Goal: Information Seeking & Learning: Learn about a topic

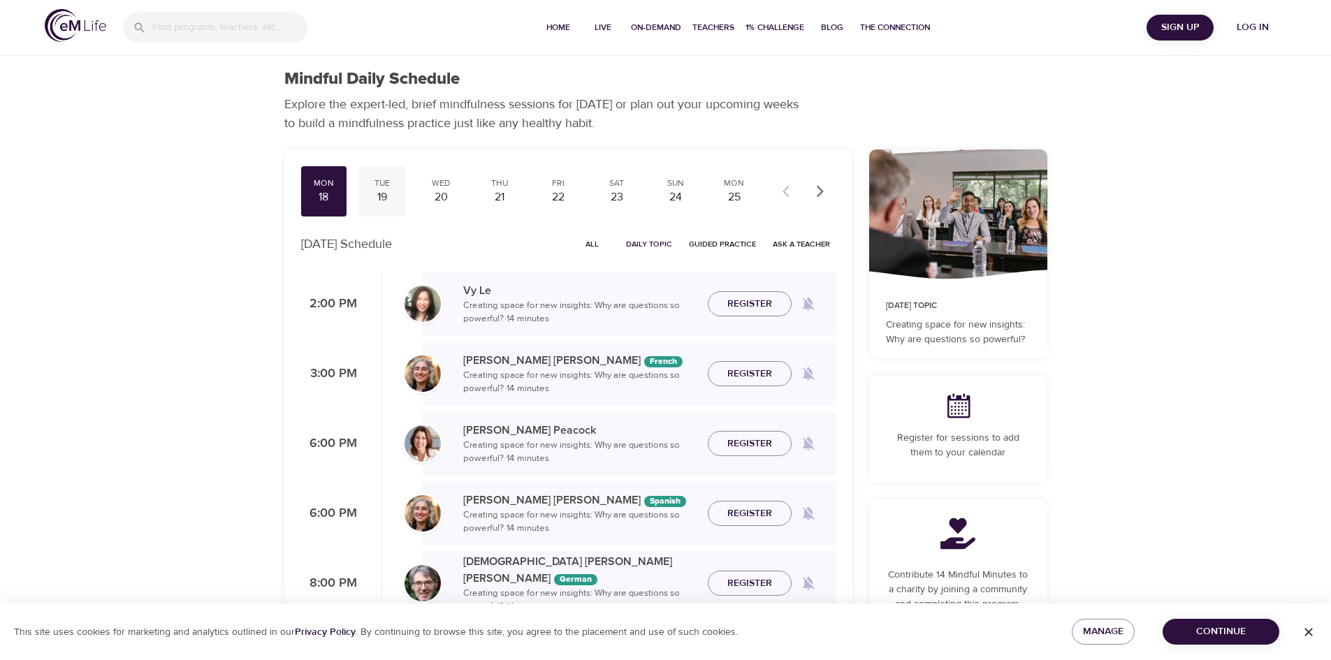
click at [383, 199] on div "19" at bounding box center [382, 197] width 35 height 16
click at [441, 194] on div "20" at bounding box center [441, 197] width 35 height 16
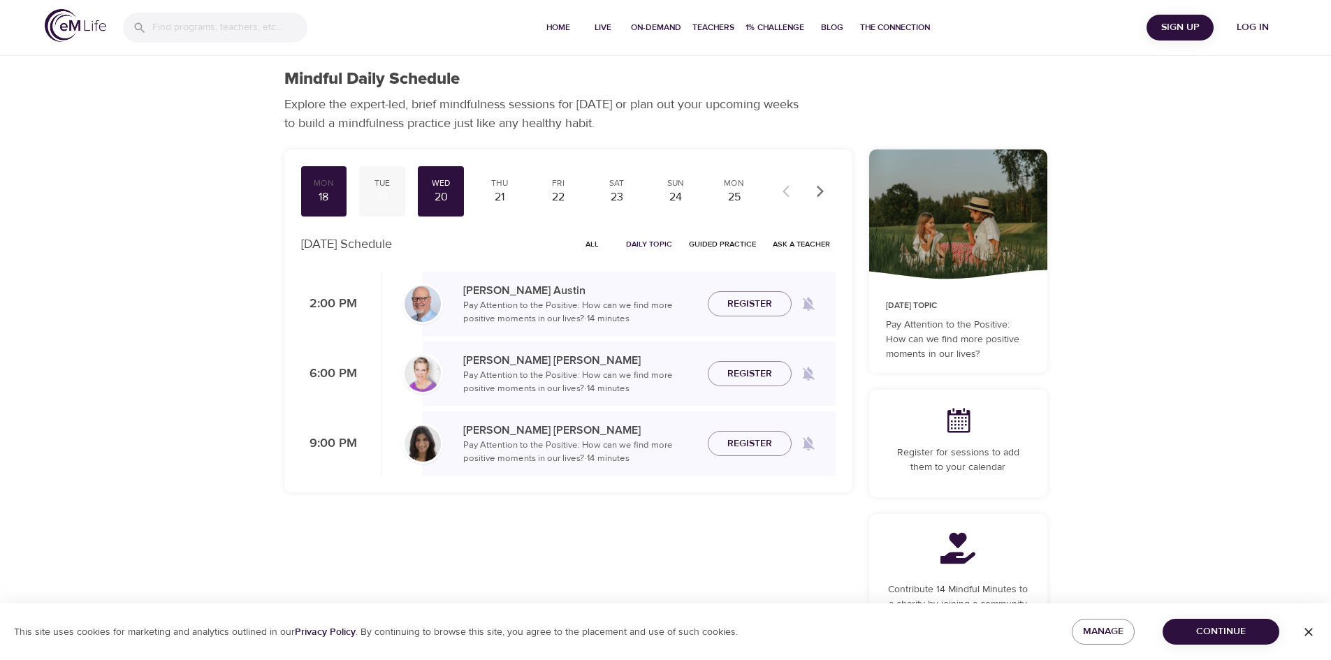
click at [387, 195] on div "19" at bounding box center [382, 197] width 35 height 16
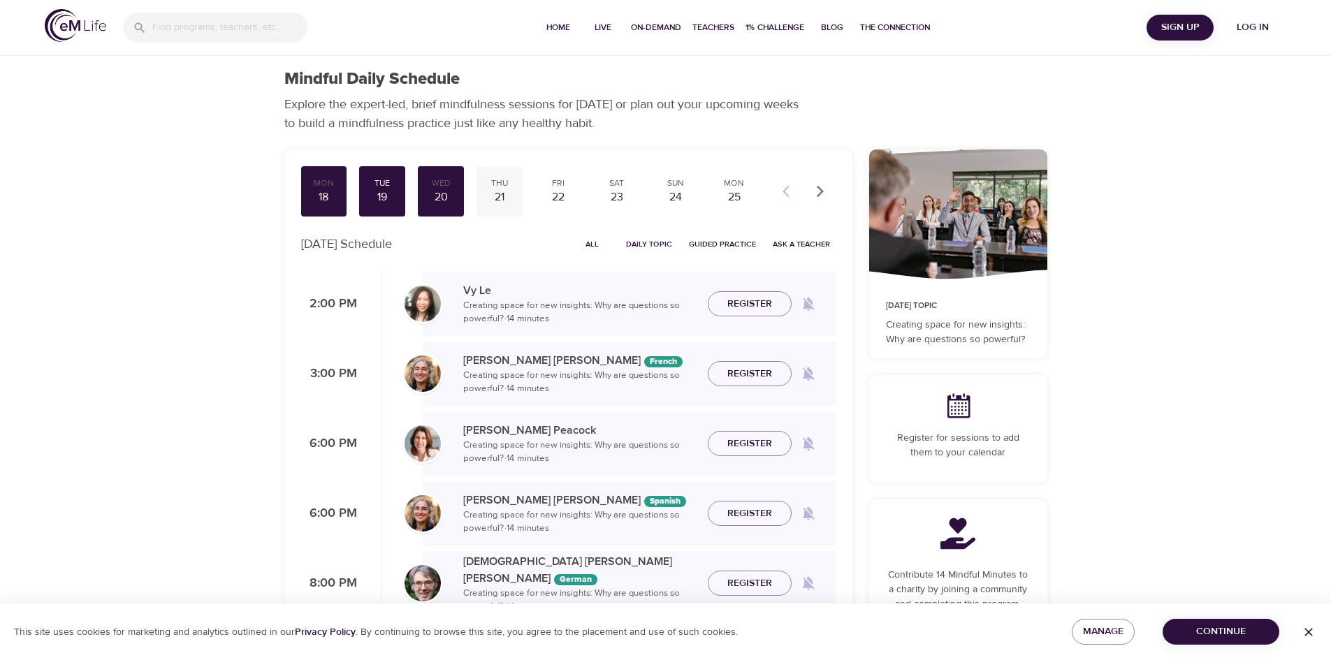
click at [499, 196] on div "21" at bounding box center [499, 197] width 35 height 16
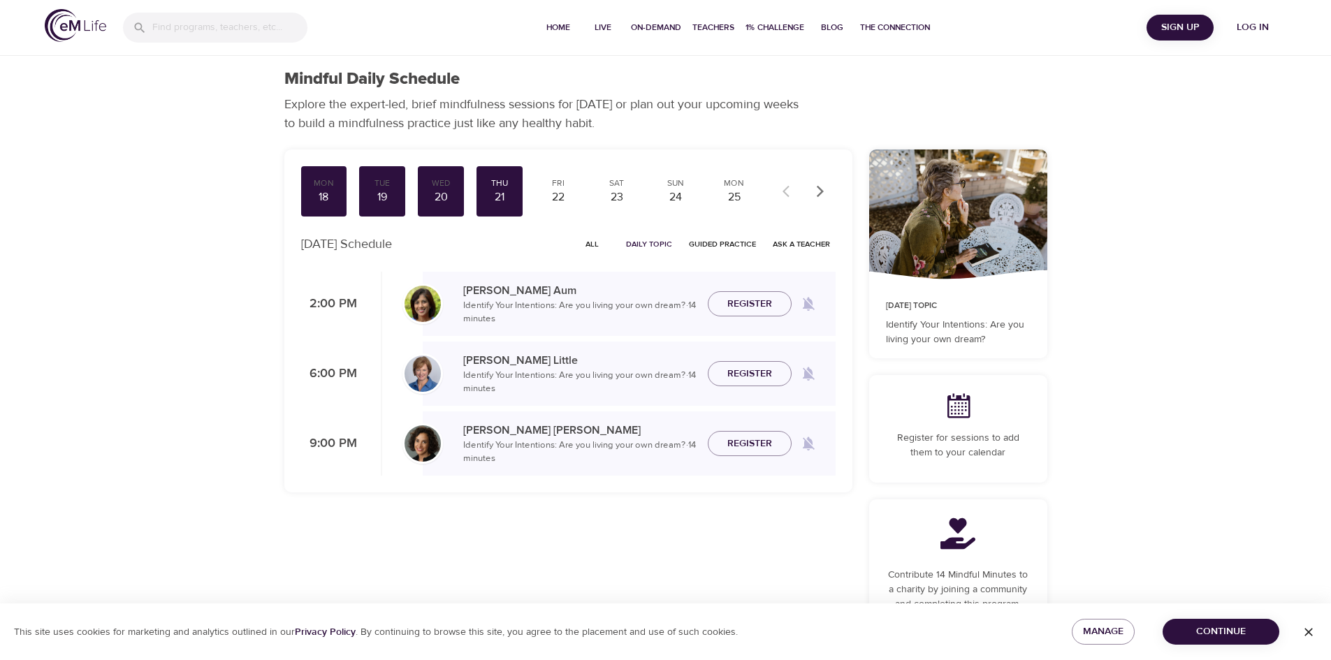
click at [664, 247] on span "Daily Topic" at bounding box center [649, 244] width 46 height 13
click at [716, 245] on span "Guided Practice" at bounding box center [722, 244] width 67 height 13
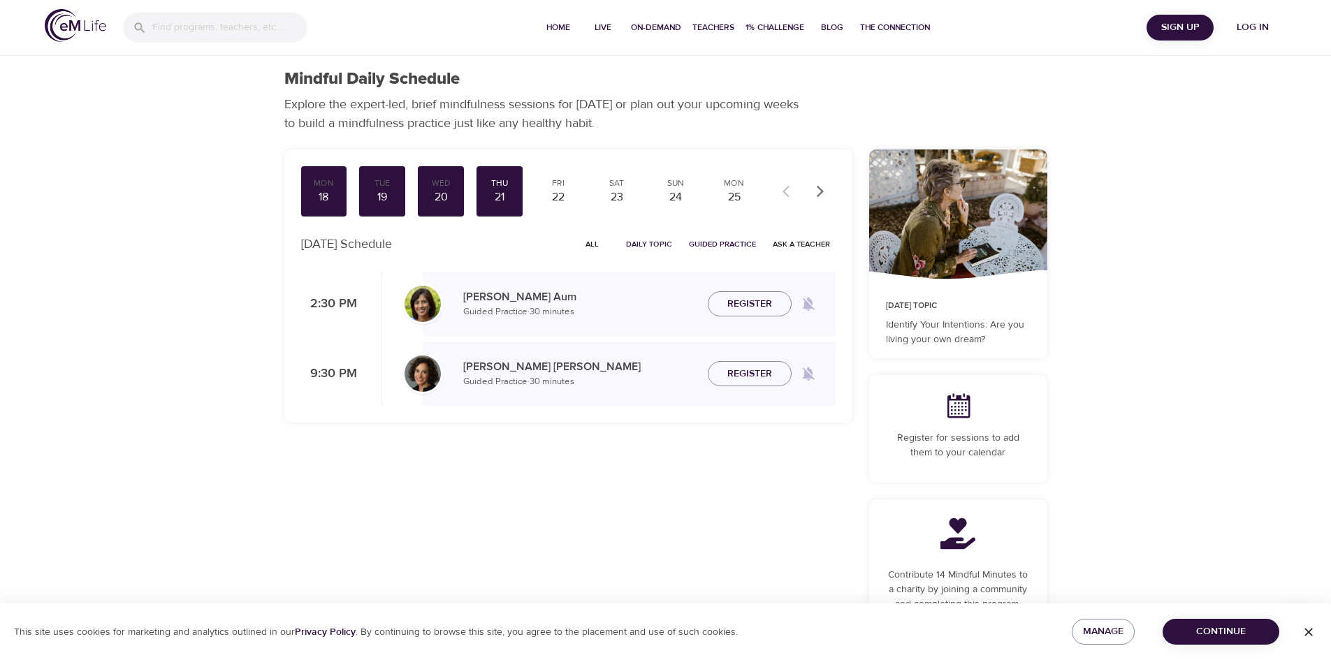
click at [793, 245] on span "Ask a Teacher" at bounding box center [801, 244] width 57 height 13
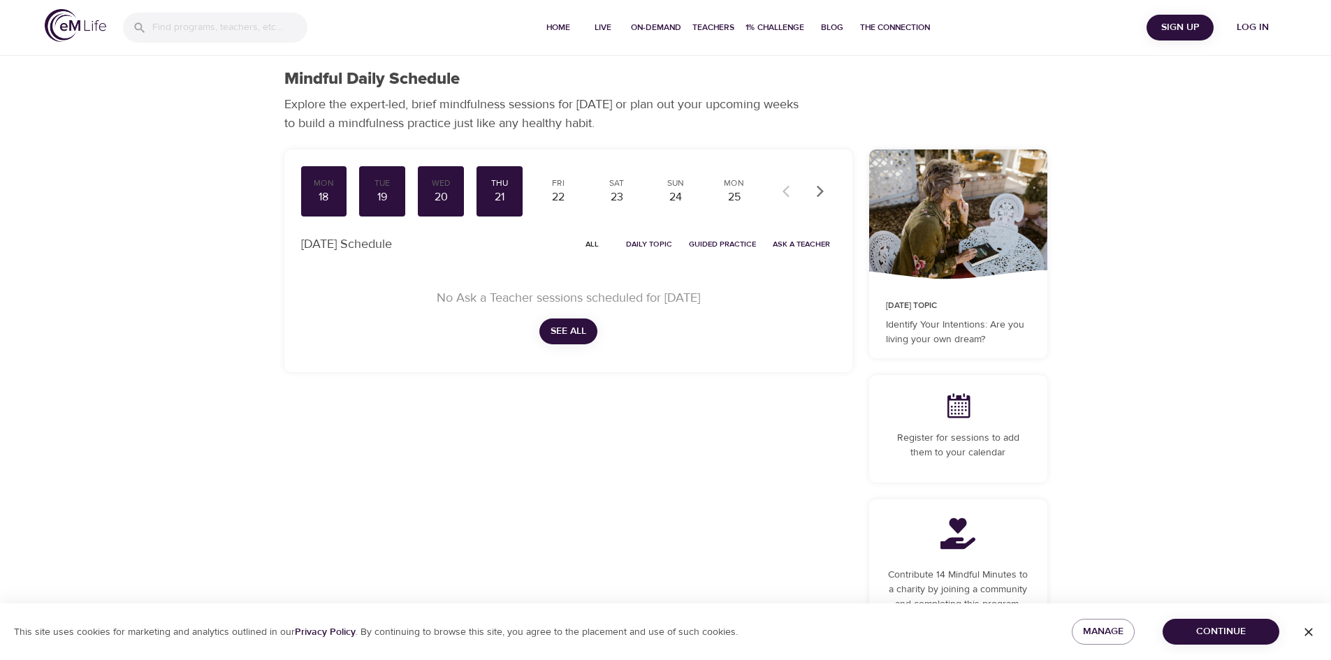
click at [594, 245] on span "All" at bounding box center [593, 244] width 34 height 13
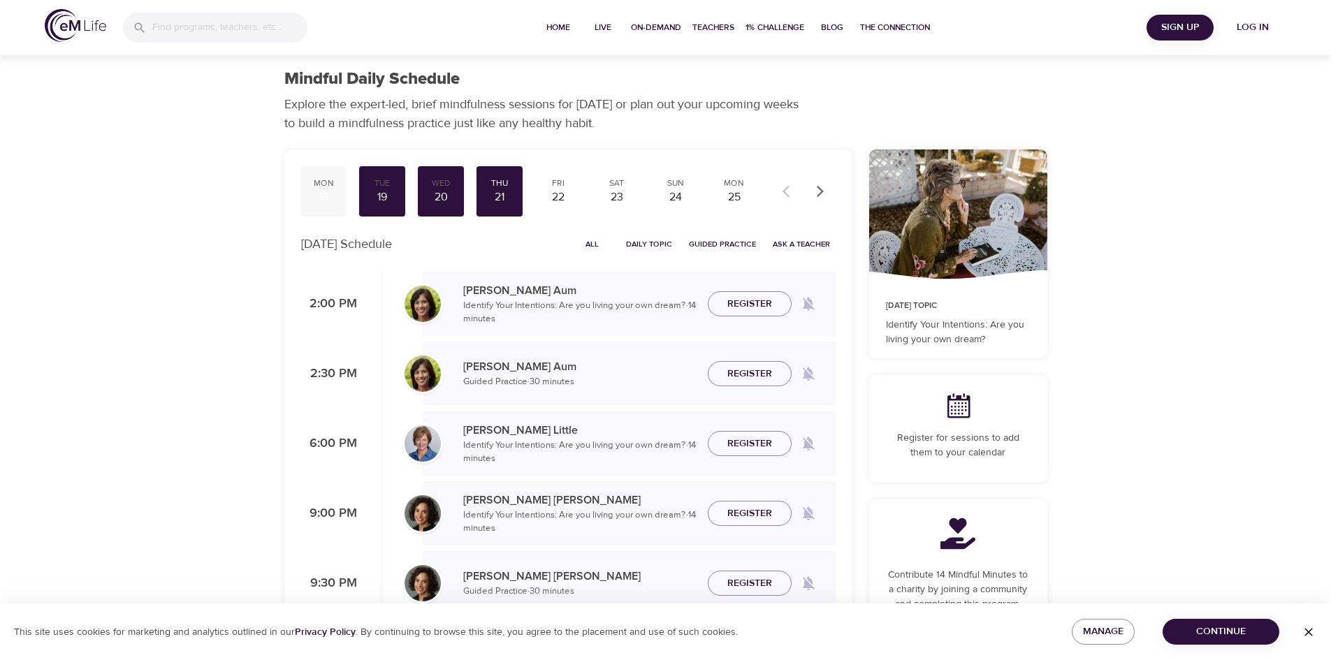
click at [321, 196] on div "18" at bounding box center [324, 197] width 35 height 16
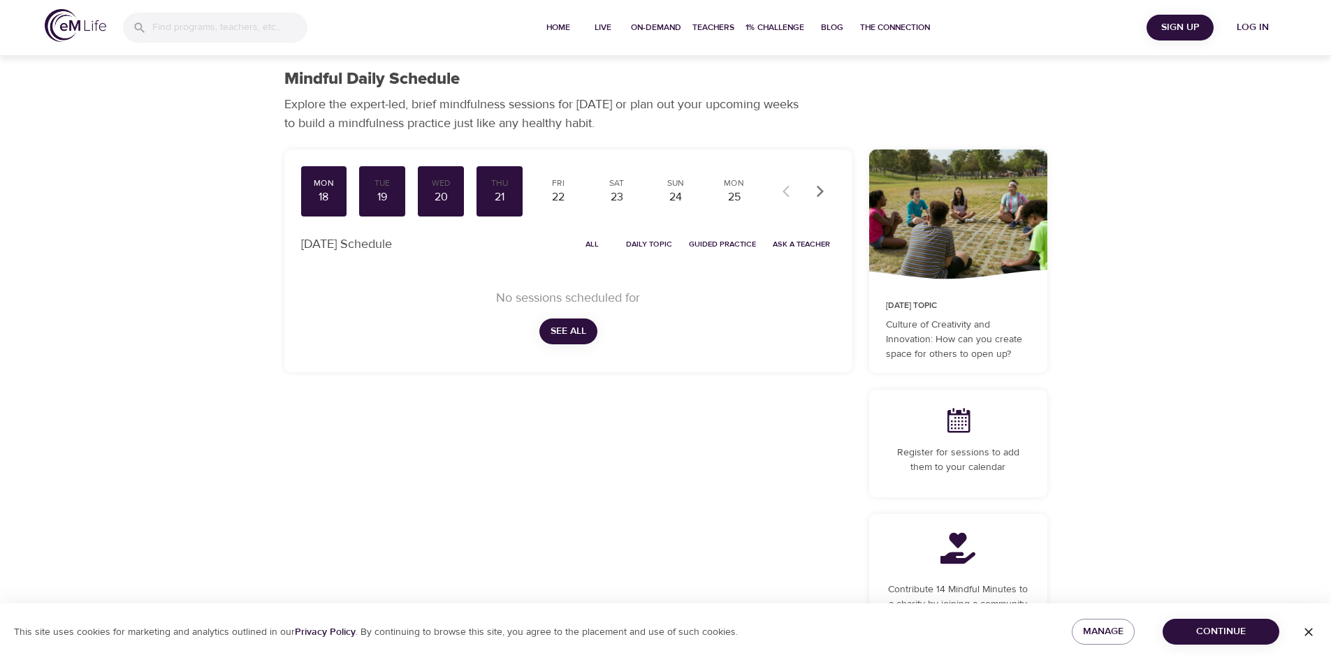
click at [577, 333] on span "See All" at bounding box center [569, 331] width 36 height 17
click at [597, 245] on span "All" at bounding box center [593, 244] width 34 height 13
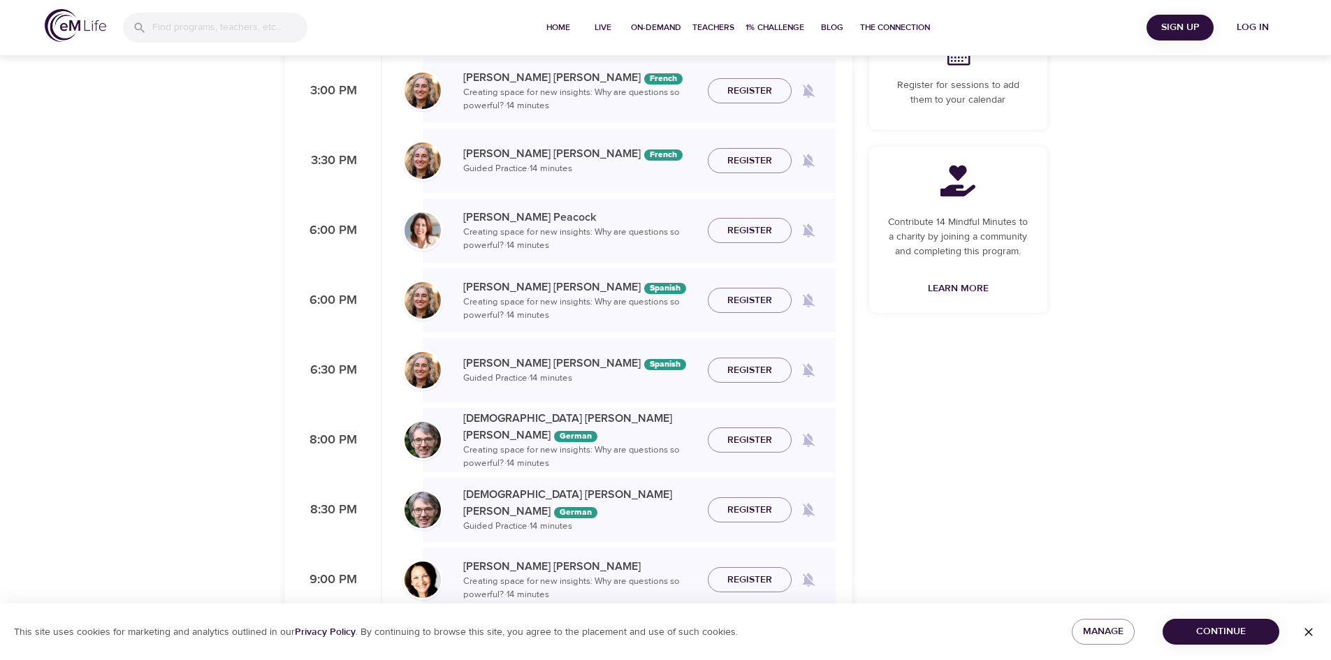
scroll to position [349, 0]
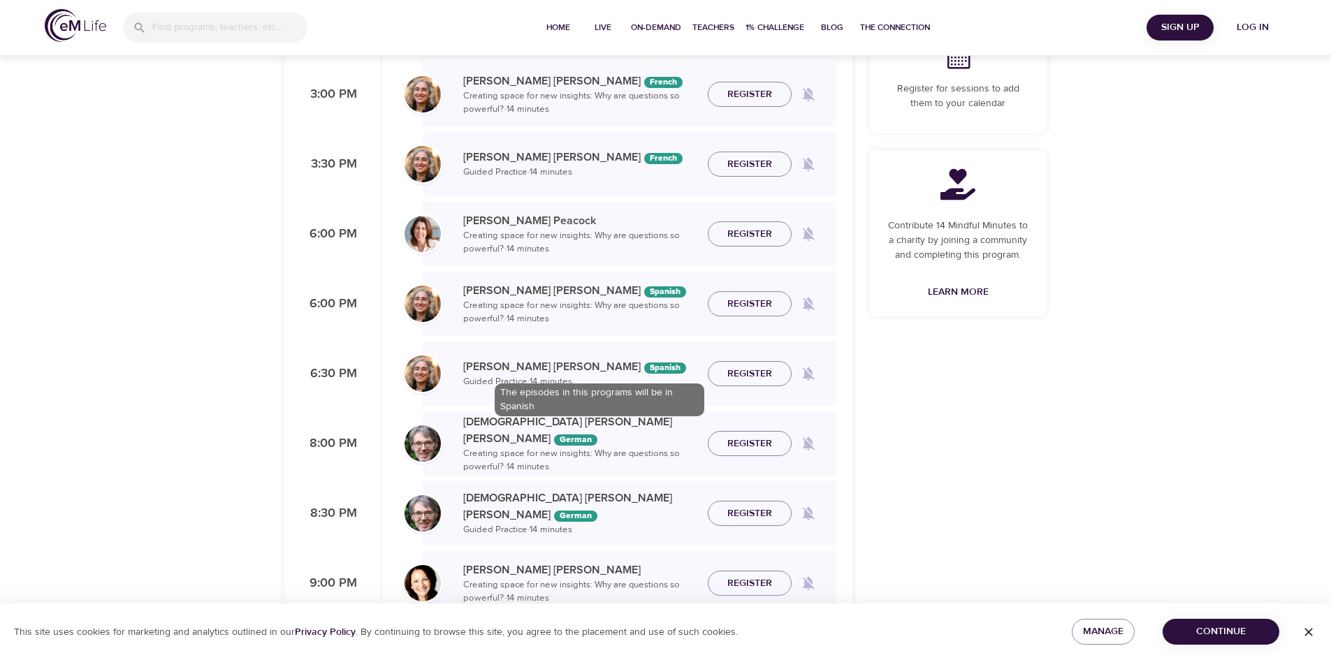
click at [644, 368] on div "Spanish" at bounding box center [665, 368] width 42 height 11
click at [421, 382] on img at bounding box center [423, 374] width 36 height 36
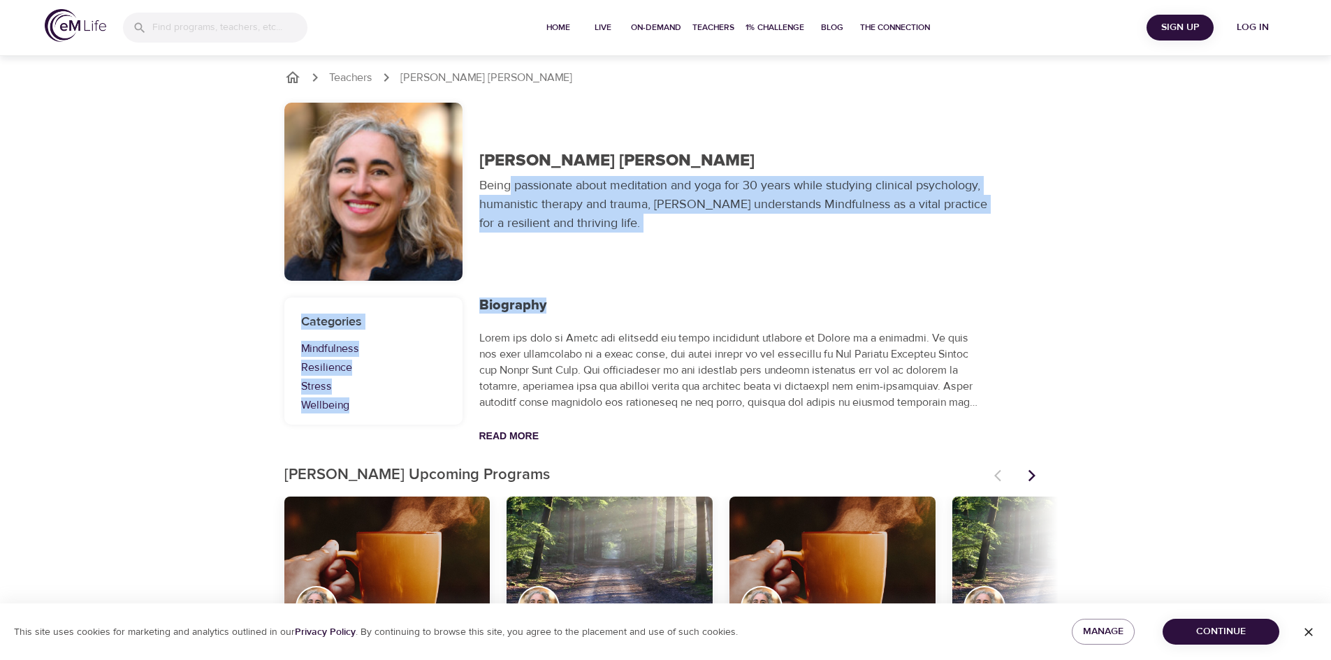
drag, startPoint x: 512, startPoint y: 185, endPoint x: 800, endPoint y: 309, distance: 313.4
click at [800, 309] on div "Teachers [PERSON_NAME] [PERSON_NAME] [PERSON_NAME] Being passionate about medit…" at bounding box center [665, 375] width 1331 height 751
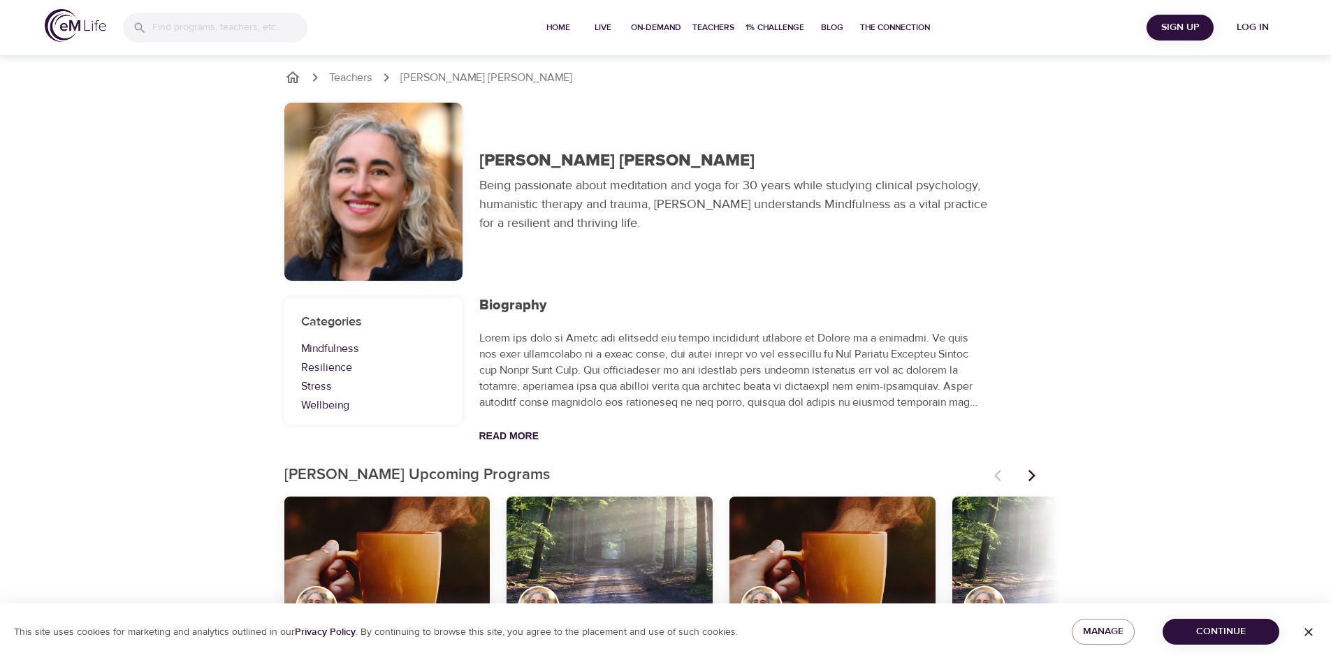
click at [697, 319] on div "Biography Read More" at bounding box center [731, 370] width 520 height 163
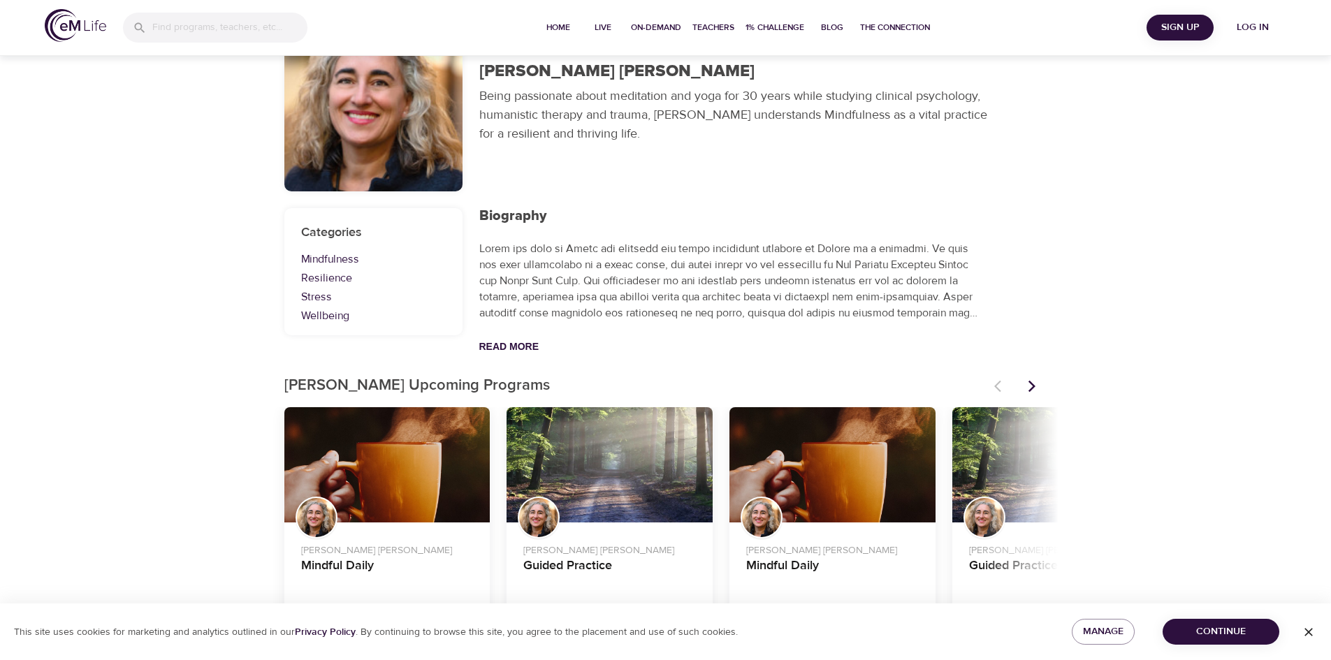
scroll to position [91, 0]
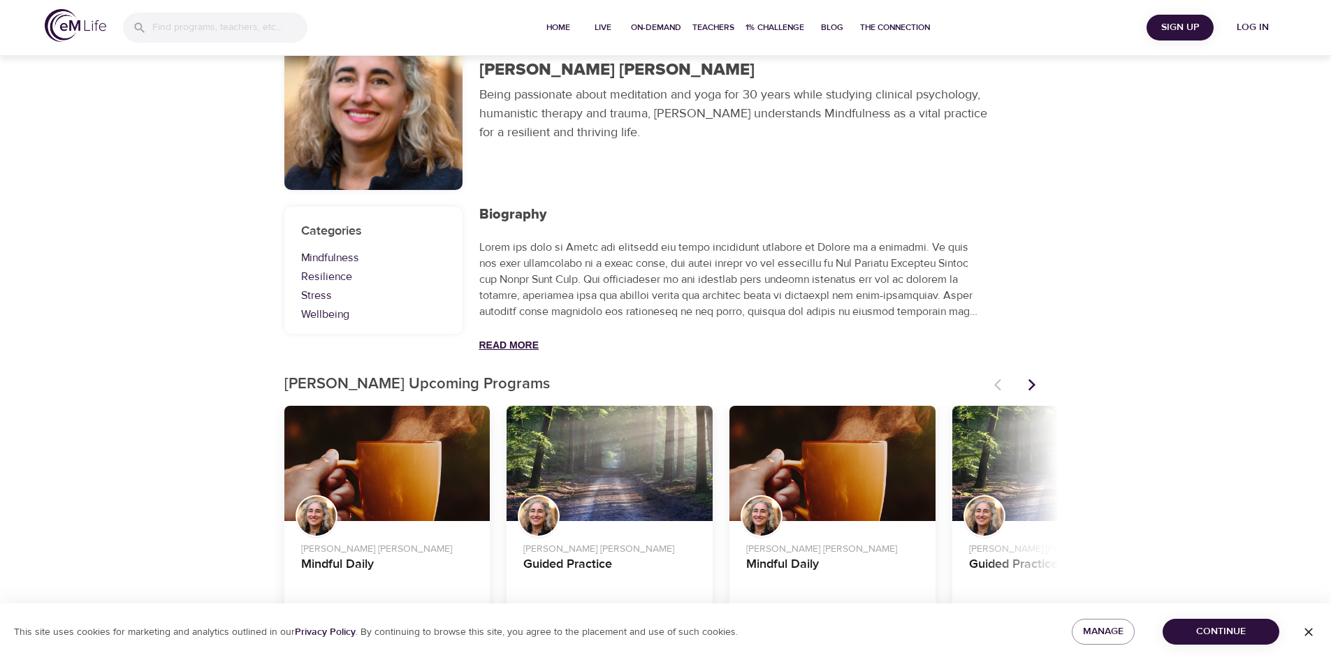
click at [524, 348] on button "Read More" at bounding box center [509, 345] width 60 height 11
click at [359, 569] on h4 "Mindful Daily" at bounding box center [387, 574] width 173 height 34
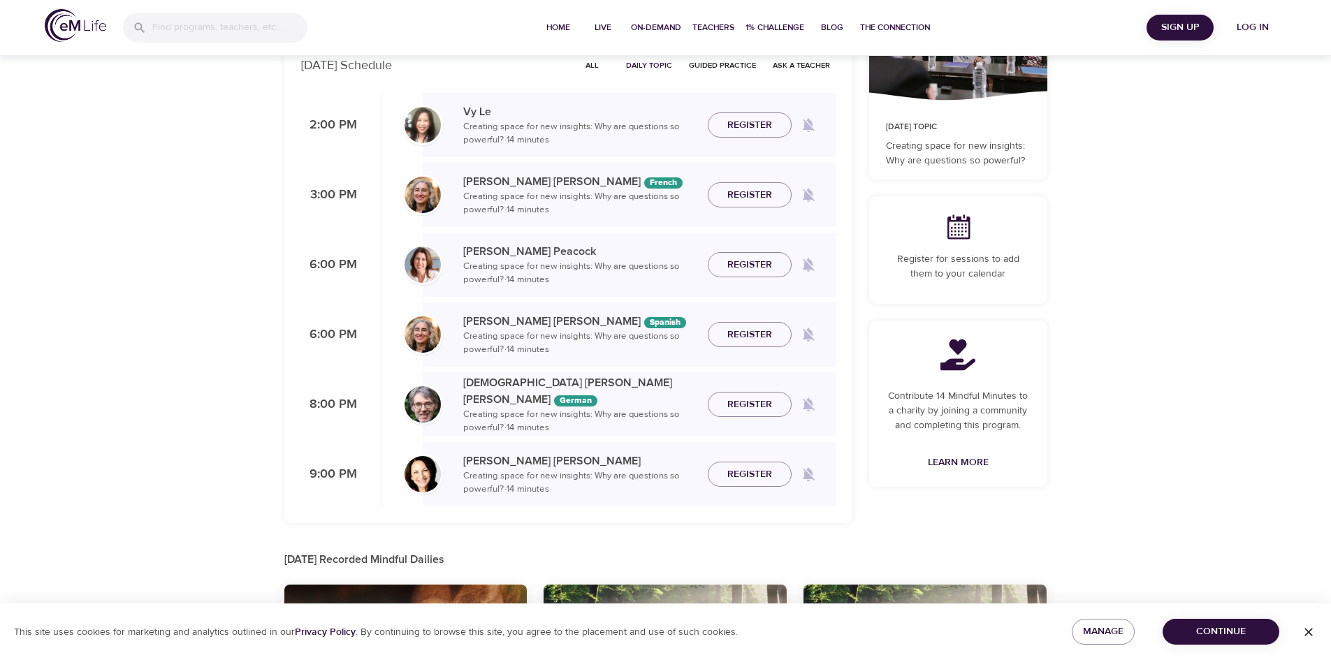
scroll to position [378, 0]
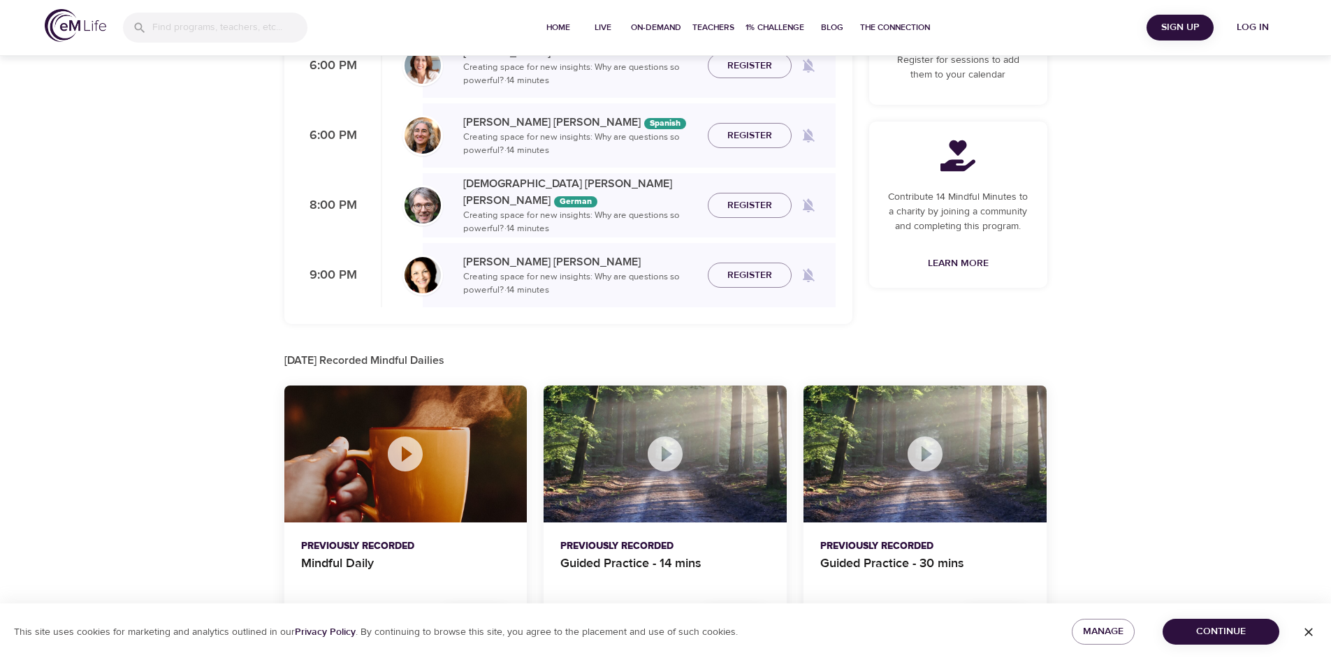
click at [410, 454] on icon at bounding box center [405, 454] width 42 height 42
click at [404, 460] on icon at bounding box center [405, 454] width 42 height 42
click at [1200, 630] on span "Continue" at bounding box center [1221, 631] width 94 height 17
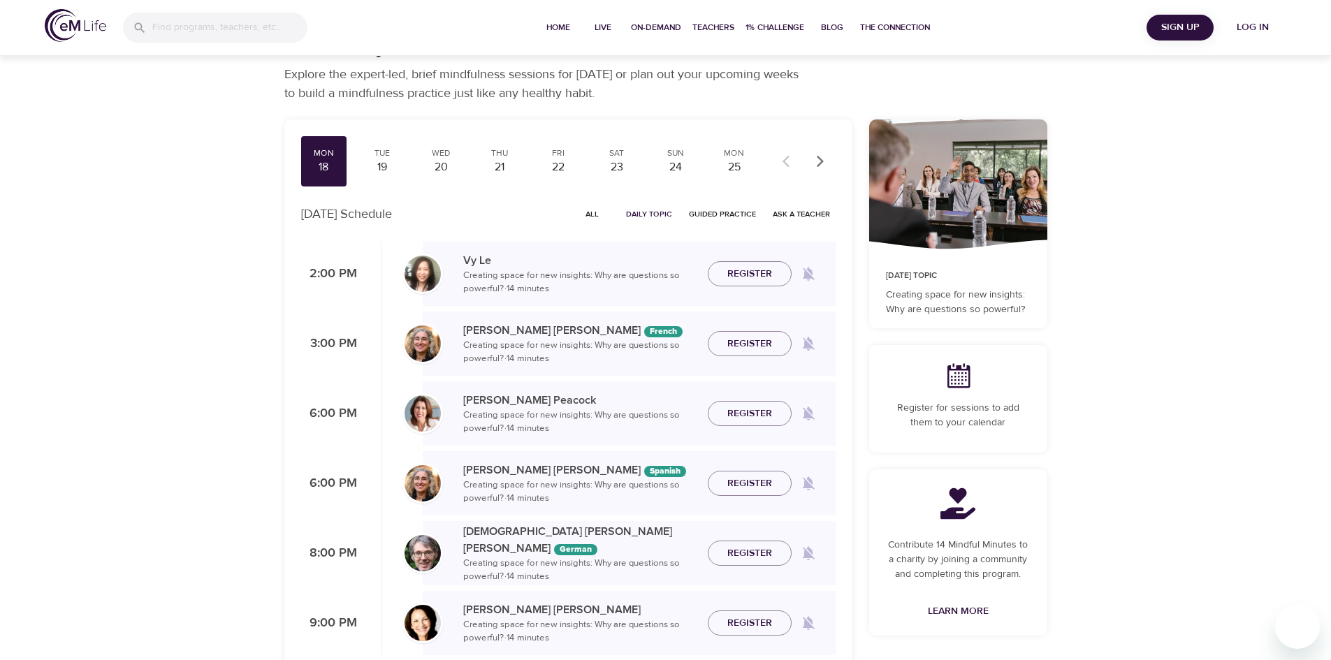
scroll to position [29, 0]
click at [387, 166] on div "19" at bounding box center [382, 169] width 35 height 16
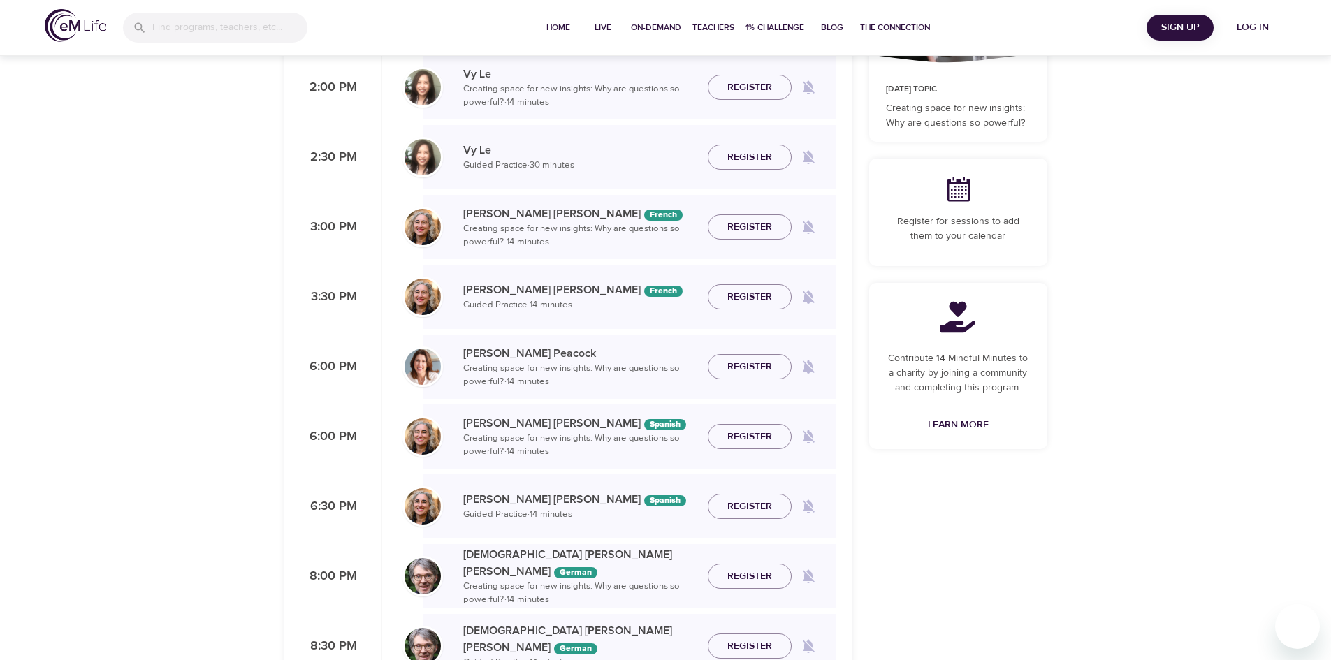
scroll to position [210, 0]
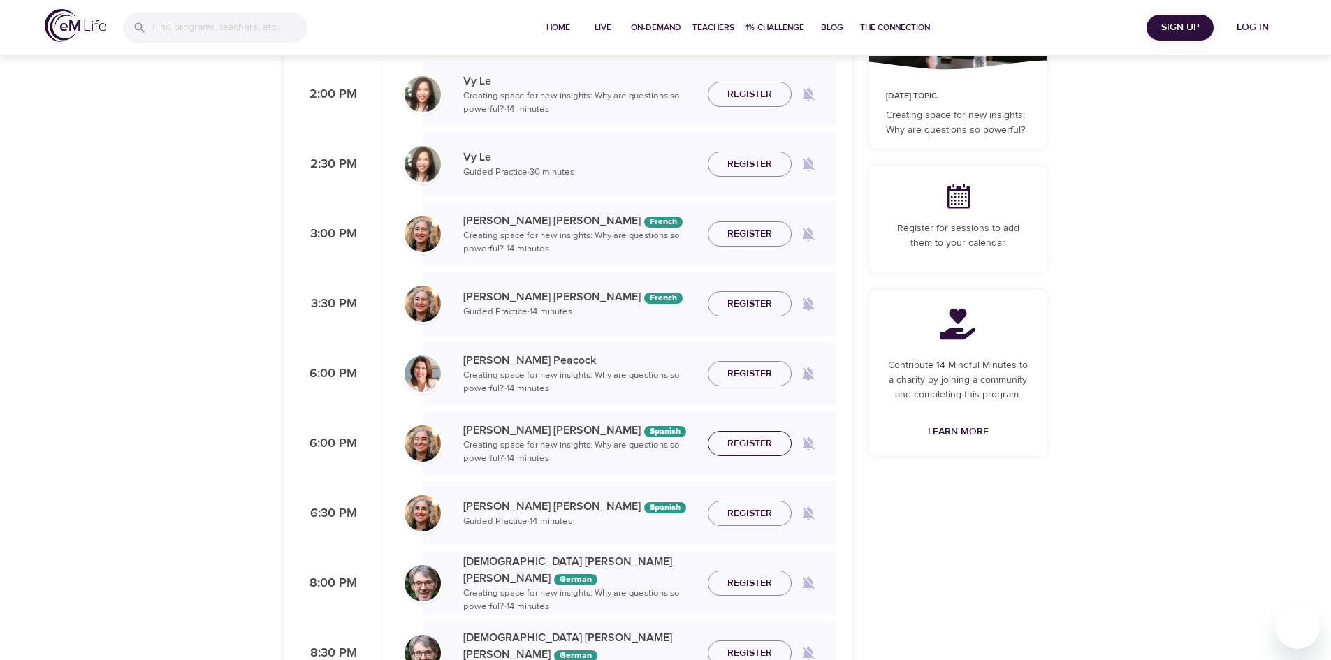
click at [739, 444] on span "Register" at bounding box center [750, 443] width 45 height 17
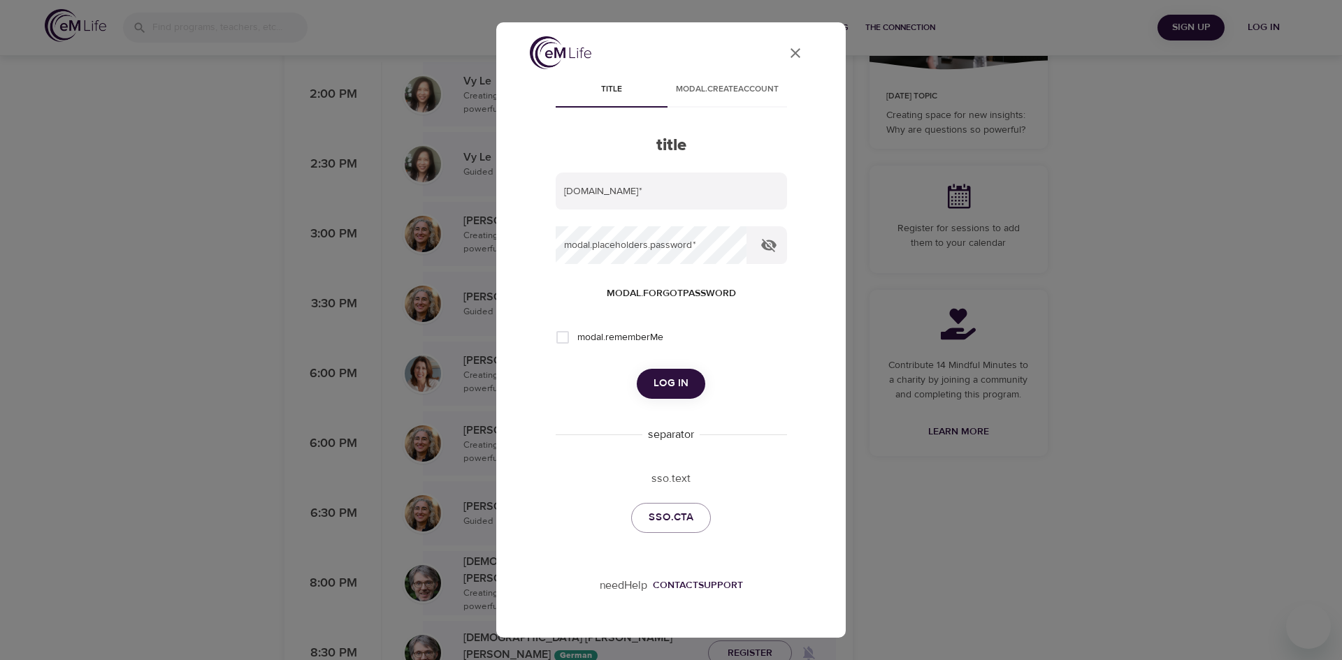
type input "[EMAIL_ADDRESS][DOMAIN_NAME]"
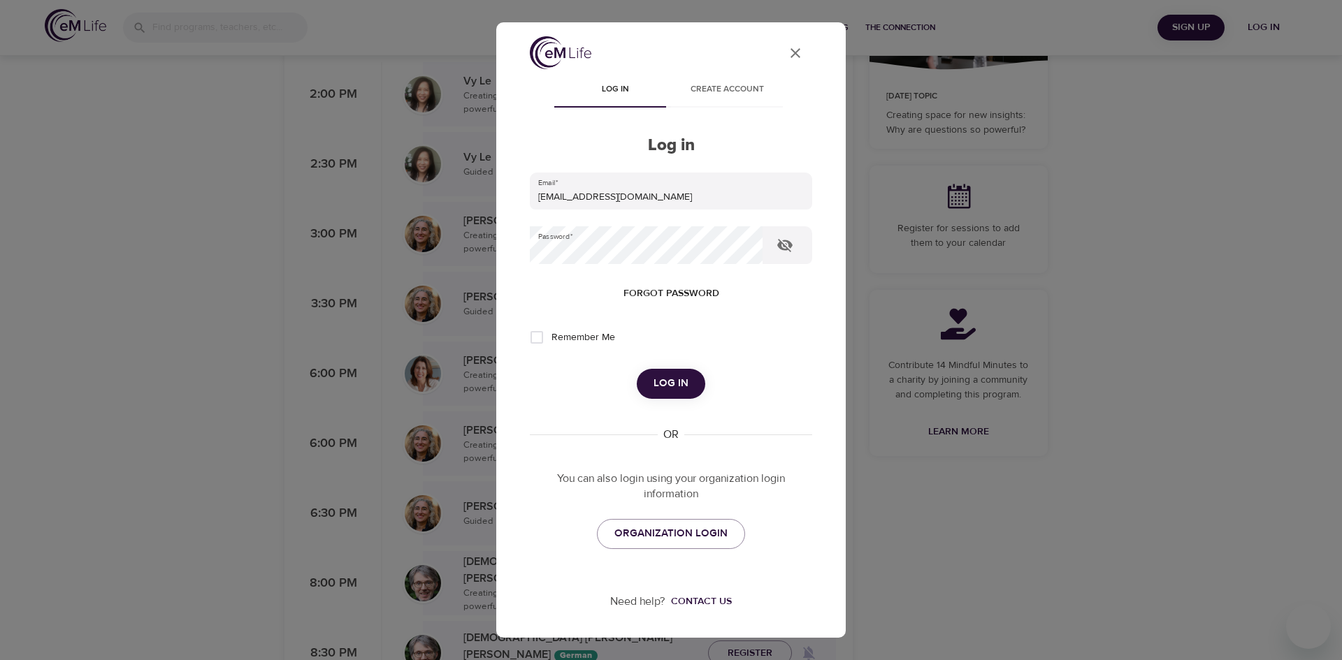
click at [790, 53] on icon "close" at bounding box center [795, 53] width 10 height 10
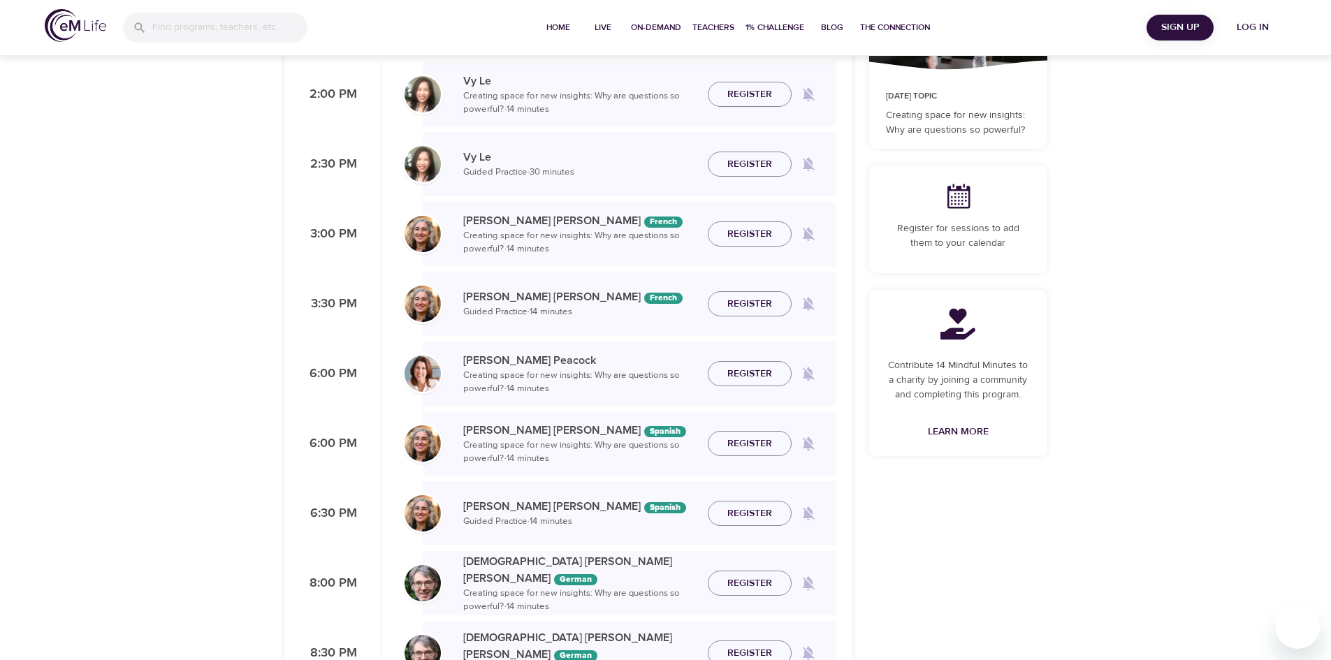
scroll to position [0, 0]
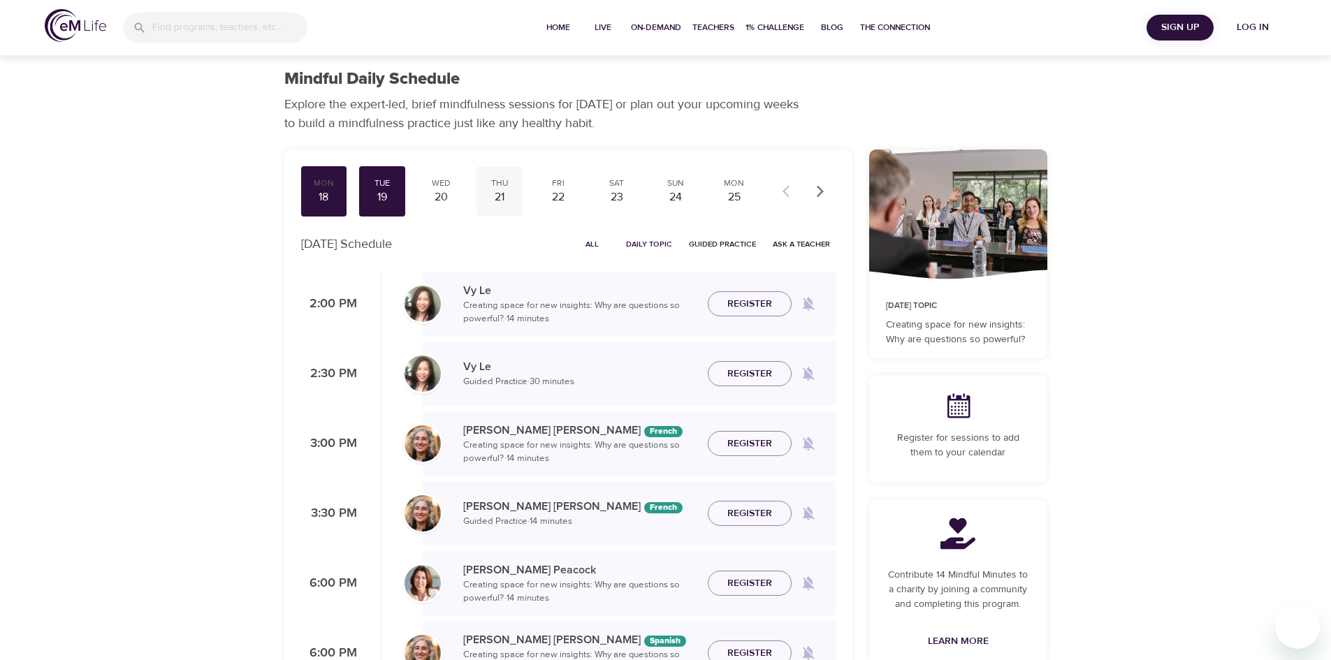
click at [504, 198] on div "21" at bounding box center [499, 197] width 35 height 16
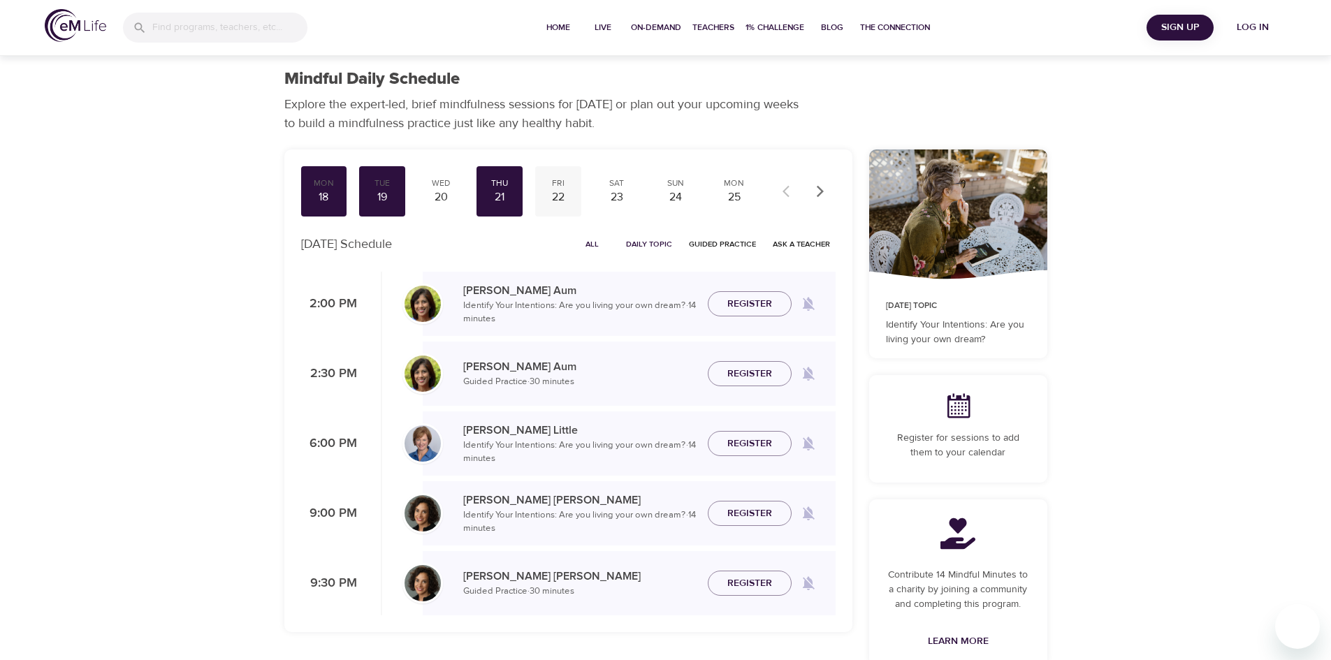
click at [556, 195] on div "22" at bounding box center [558, 197] width 35 height 16
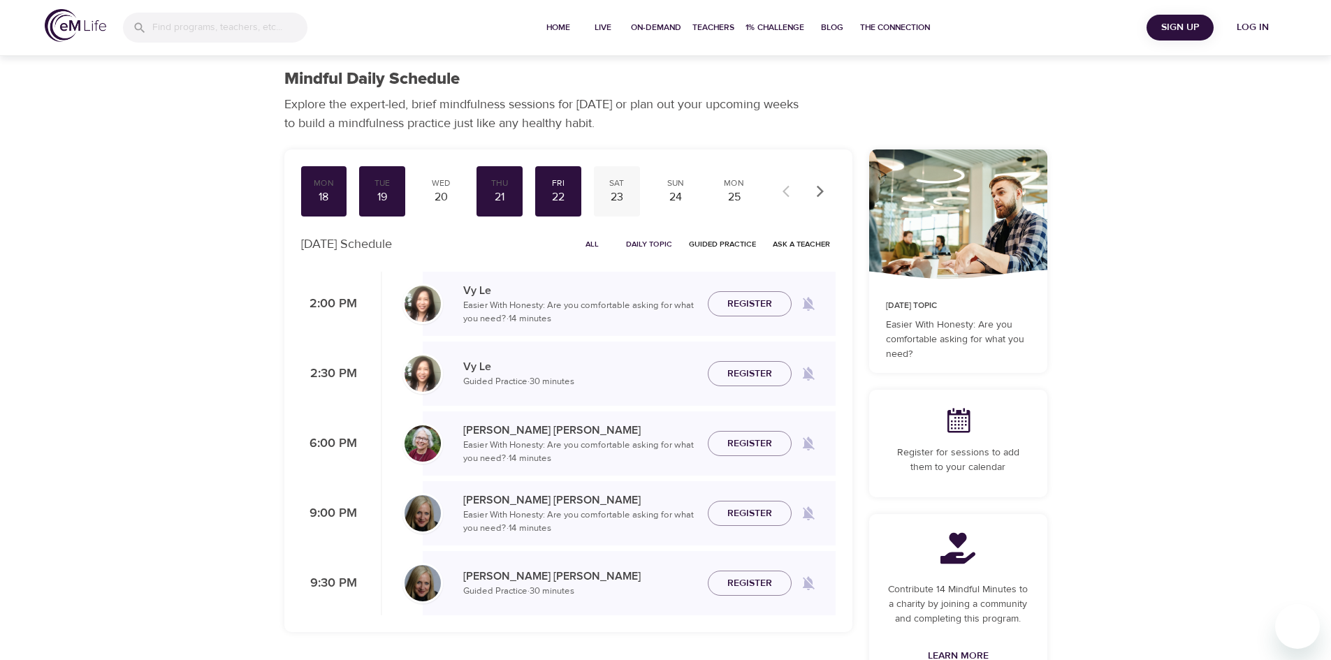
click at [621, 189] on div "23" at bounding box center [617, 197] width 35 height 16
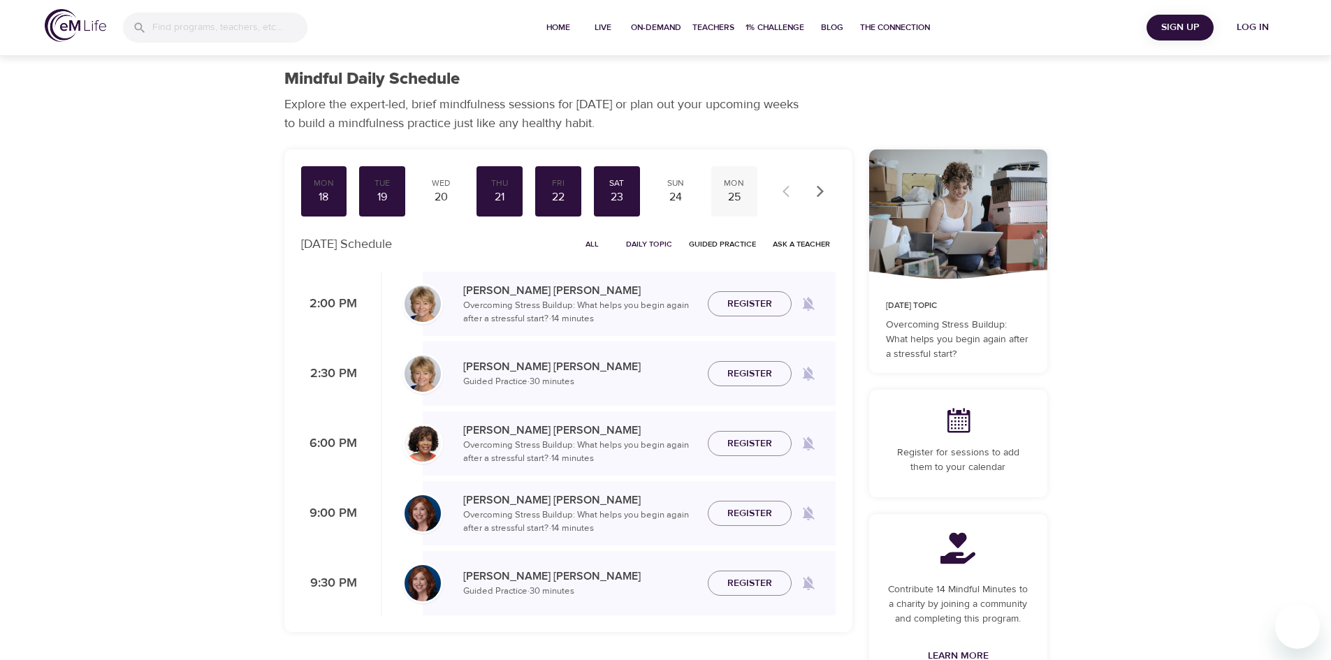
click at [736, 200] on div "25" at bounding box center [734, 197] width 35 height 16
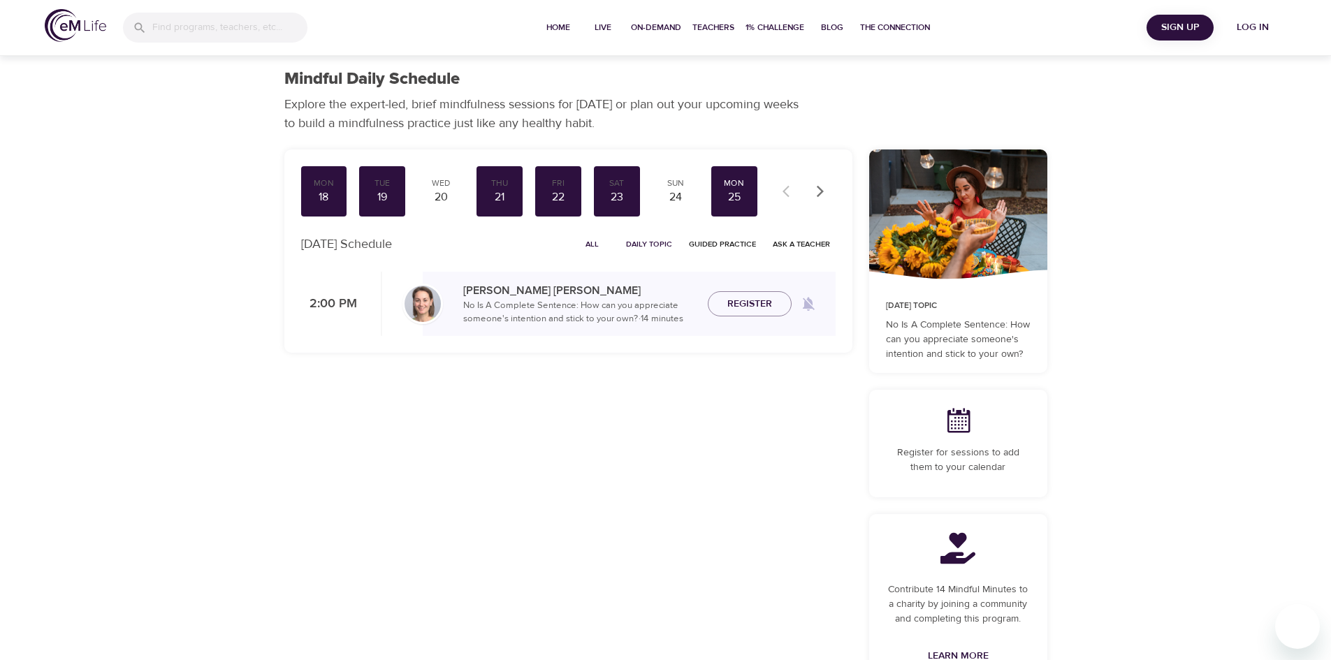
click at [822, 185] on icon "button" at bounding box center [821, 192] width 14 height 14
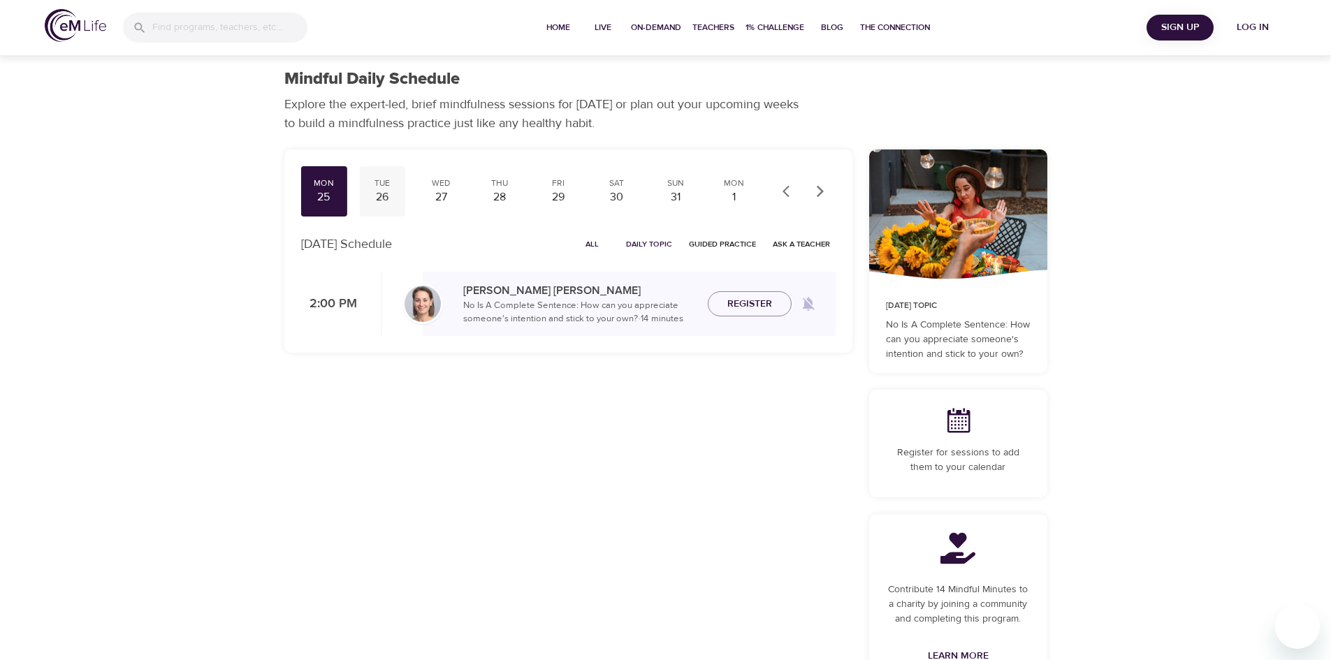
click at [380, 198] on div "26" at bounding box center [382, 197] width 35 height 16
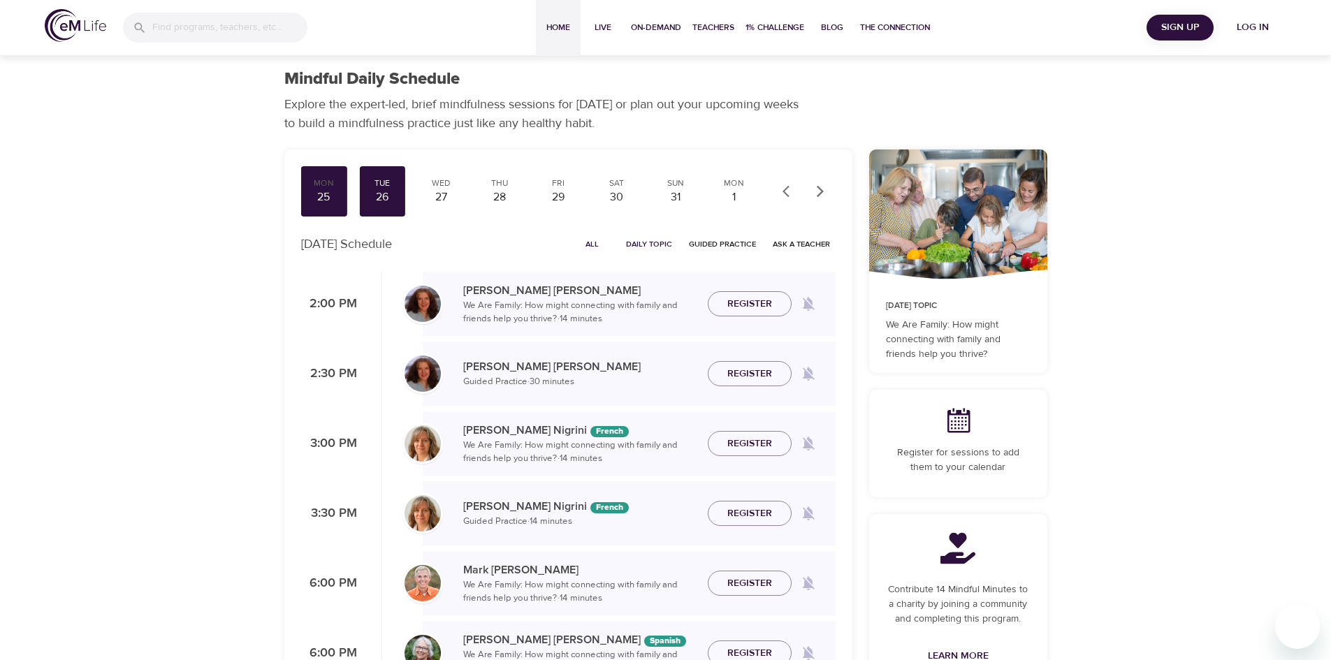
click at [550, 27] on span "Home" at bounding box center [559, 27] width 34 height 15
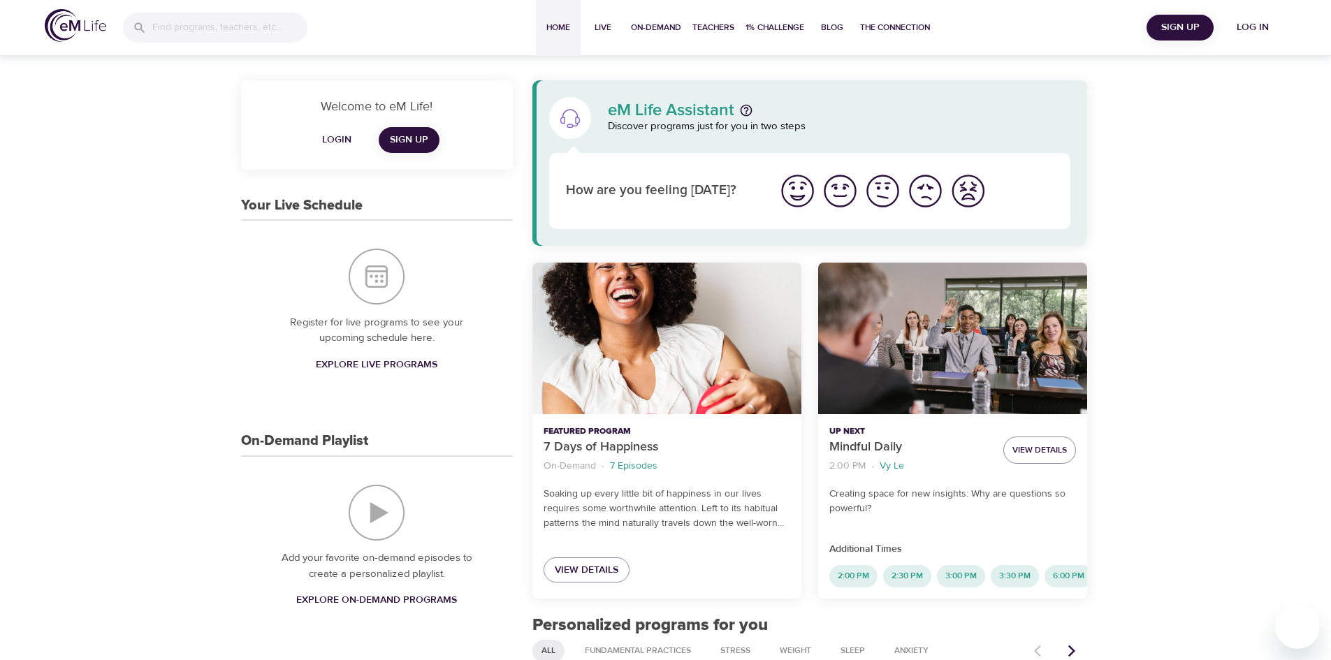
click at [837, 199] on img "I'm feeling good" at bounding box center [840, 191] width 38 height 38
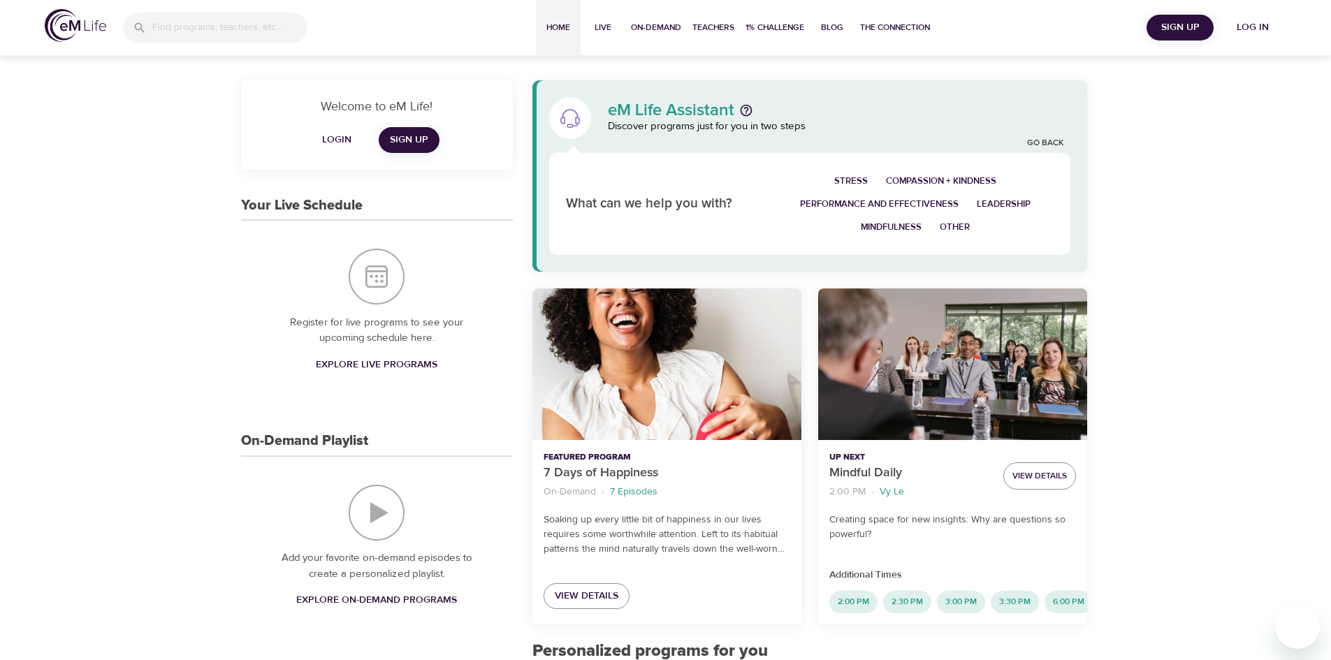
click at [855, 180] on span "Stress" at bounding box center [852, 181] width 34 height 16
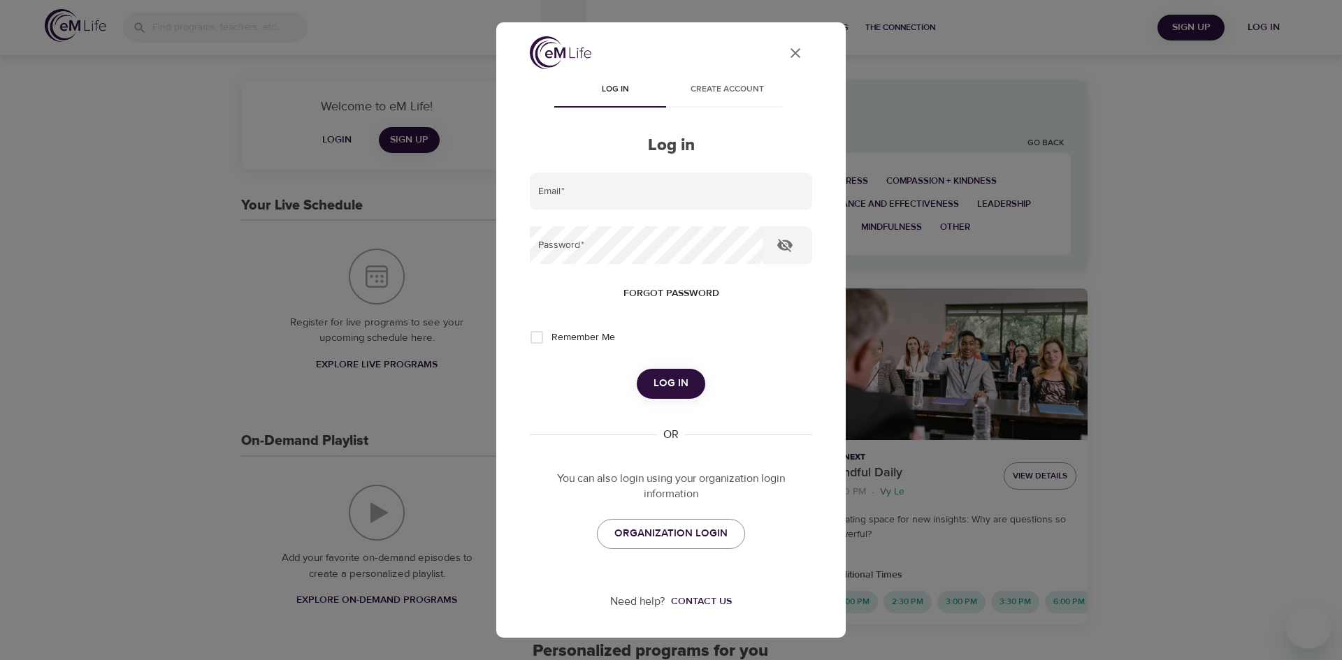
type input "[EMAIL_ADDRESS][DOMAIN_NAME]"
click at [661, 387] on span "Log in" at bounding box center [671, 384] width 35 height 18
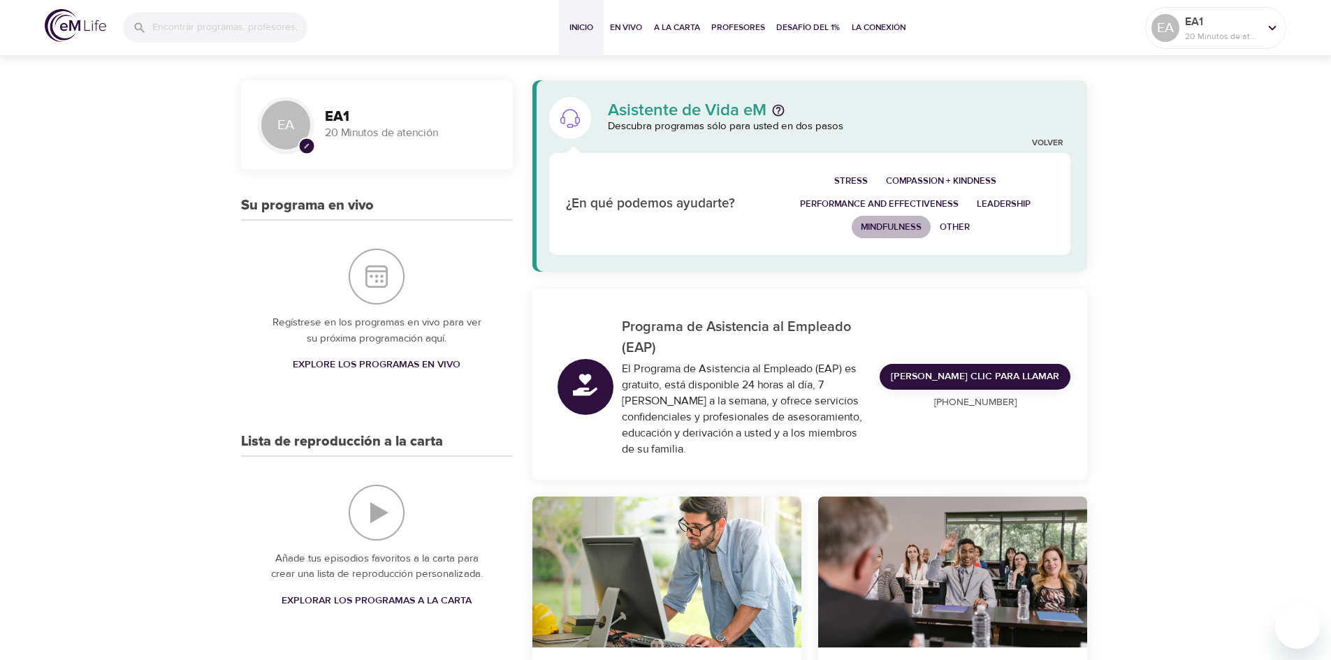
click at [883, 226] on span "Mindfulness" at bounding box center [891, 227] width 61 height 16
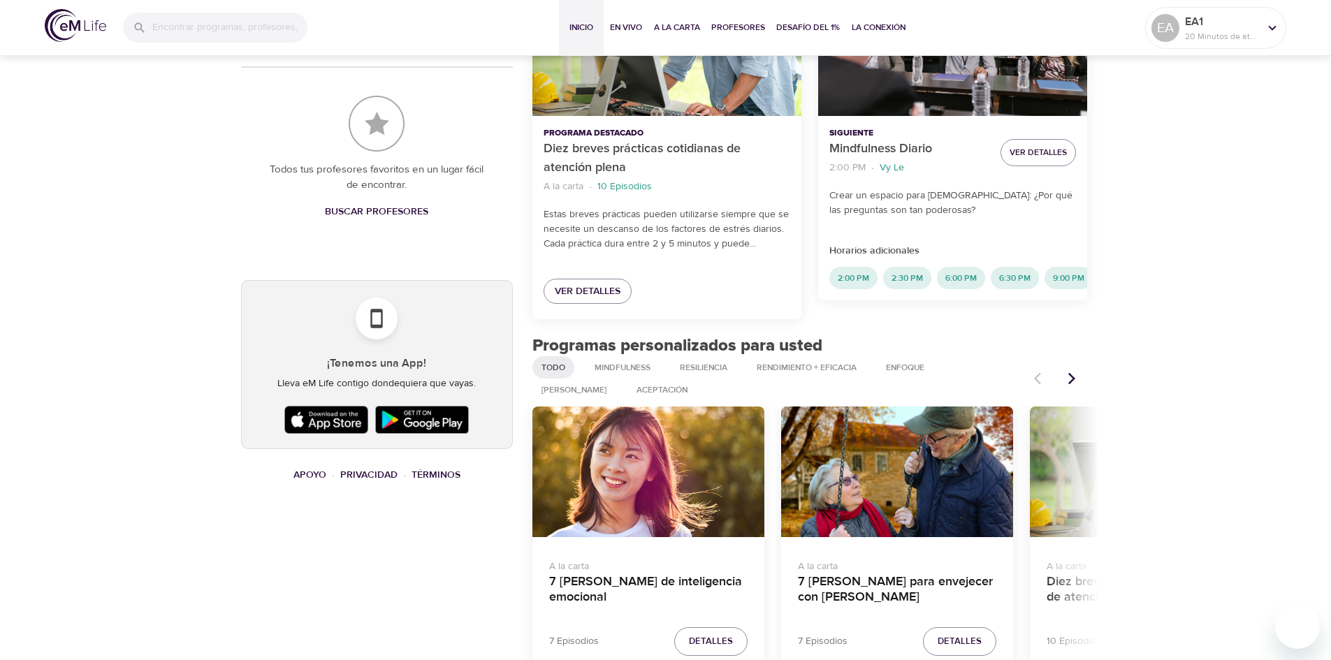
scroll to position [629, 0]
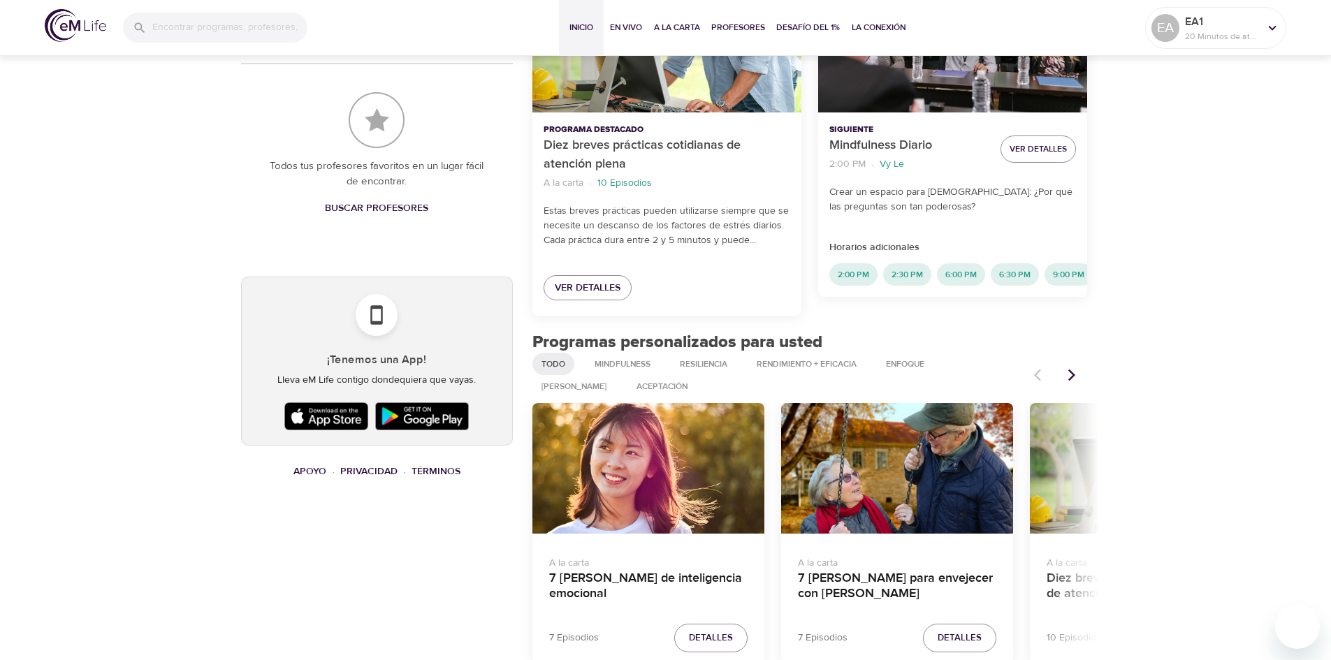
click at [1073, 370] on icon "Artículos anteriores" at bounding box center [1072, 376] width 7 height 12
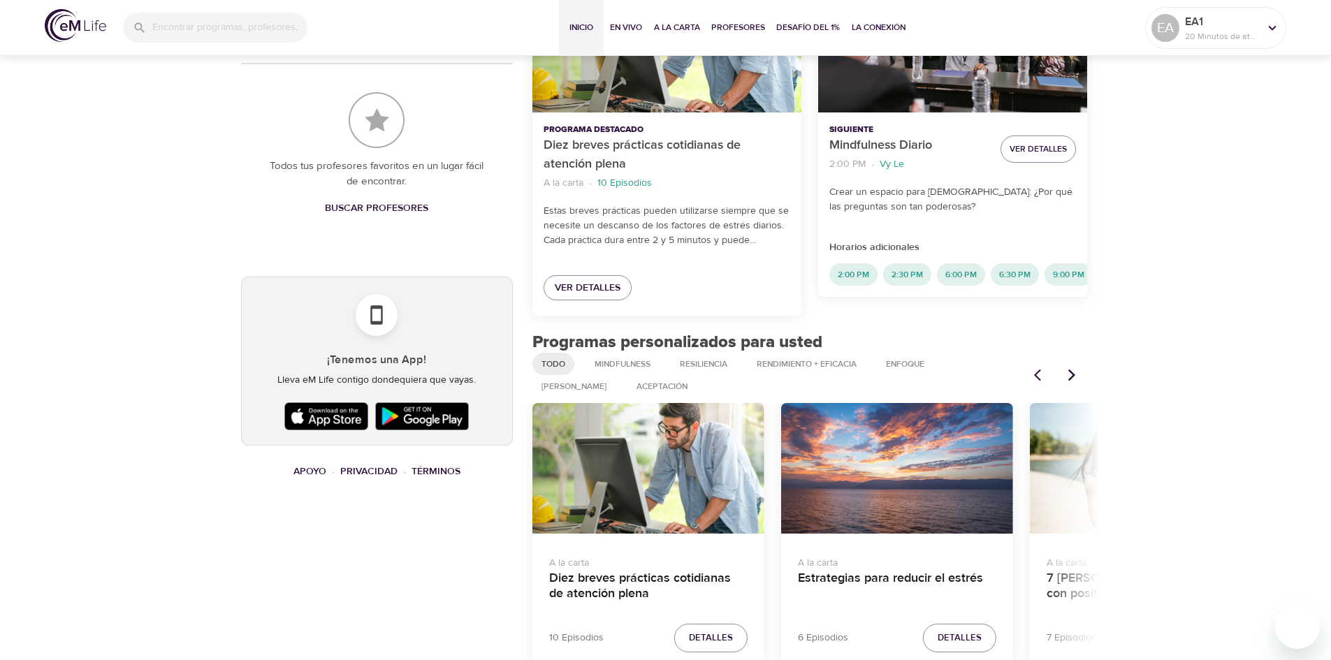
click at [1073, 370] on icon "Artículos anteriores" at bounding box center [1072, 376] width 7 height 12
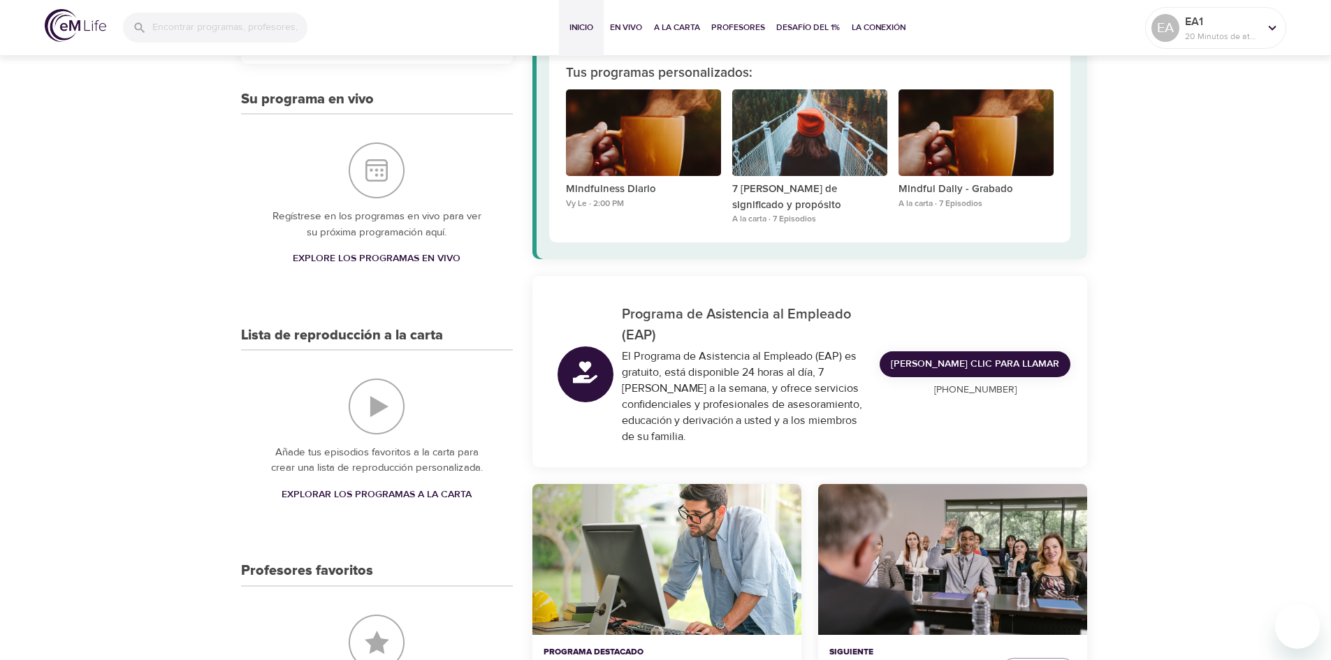
scroll to position [0, 0]
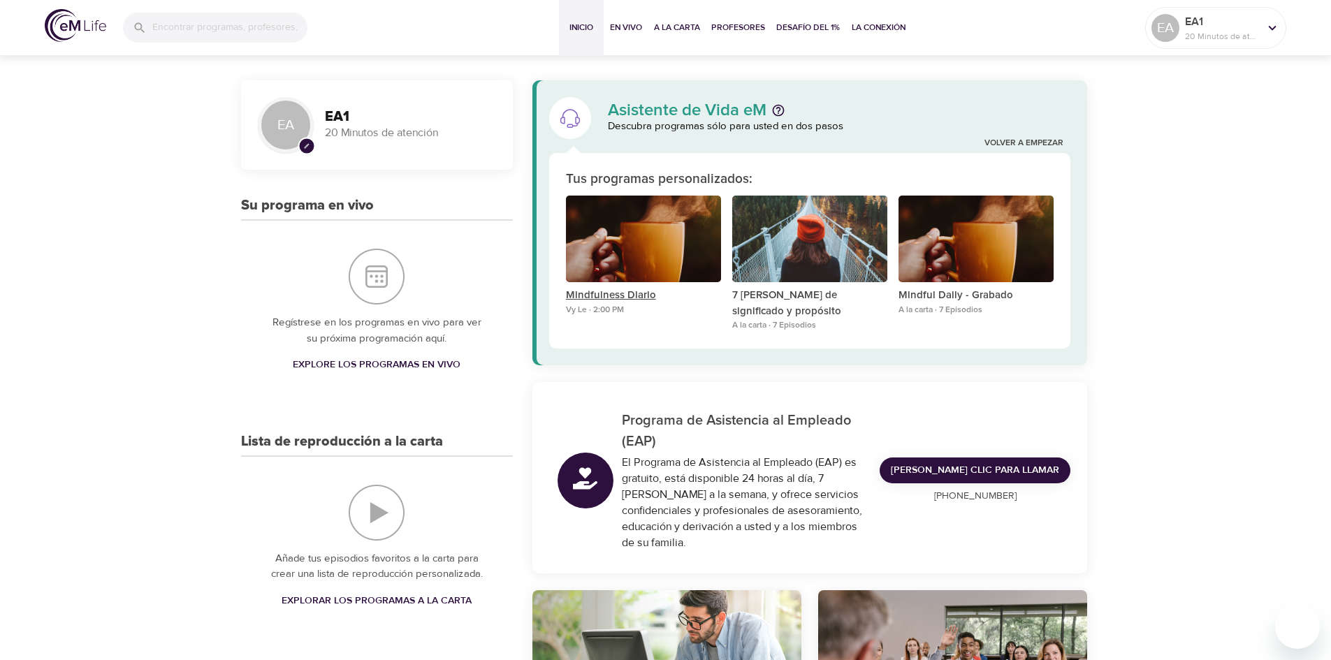
click at [626, 296] on p "Mindfulness Diario" at bounding box center [643, 296] width 155 height 16
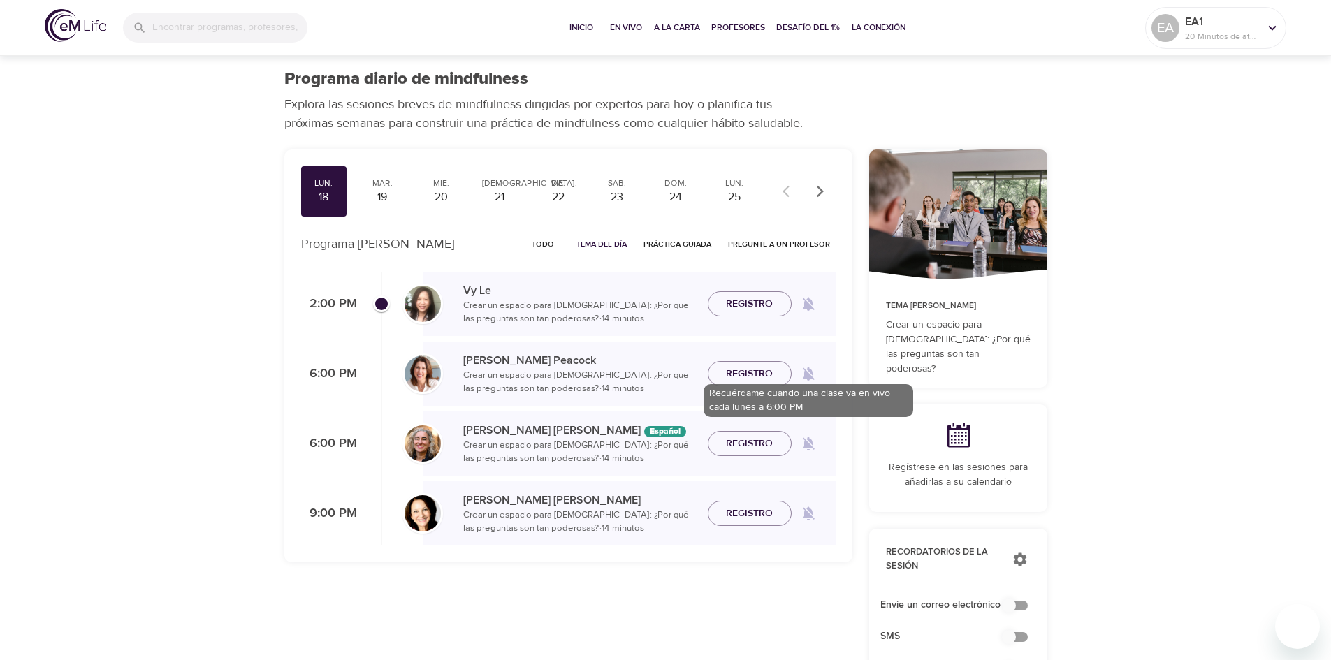
click at [811, 444] on icon at bounding box center [809, 445] width 12 height 14
checkbox input "true"
click at [804, 448] on icon at bounding box center [809, 445] width 14 height 14
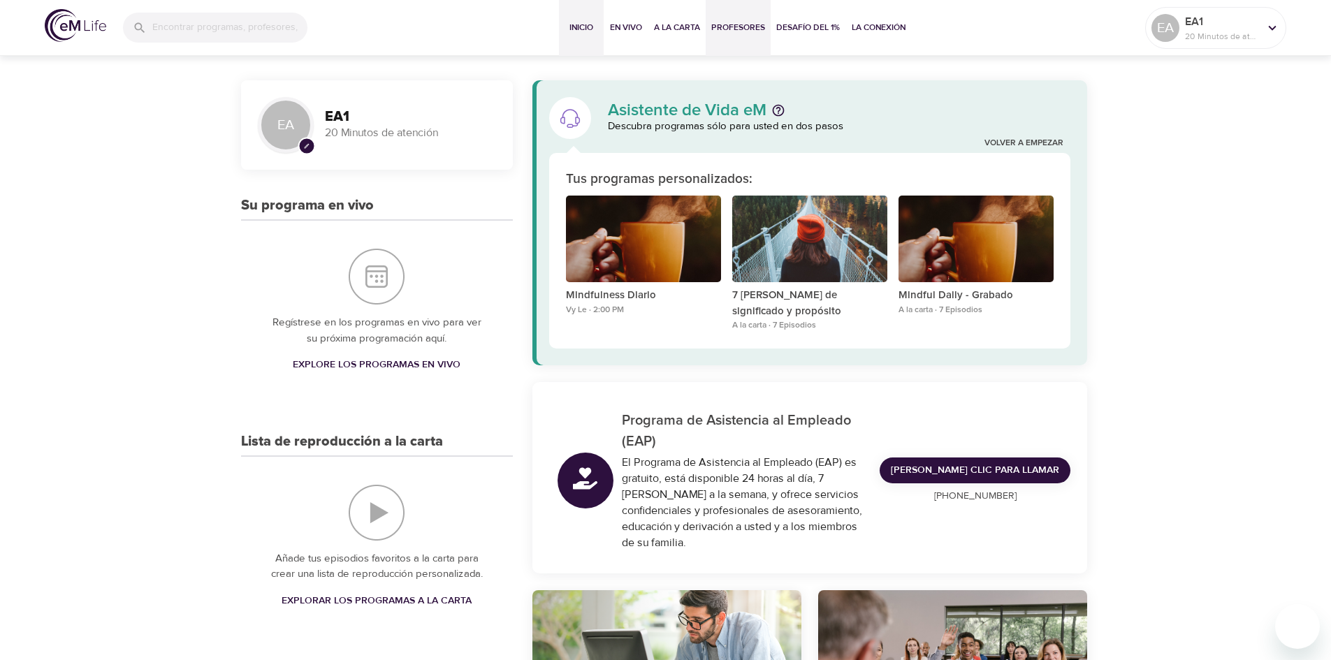
click at [737, 26] on span "Profesores" at bounding box center [739, 27] width 54 height 15
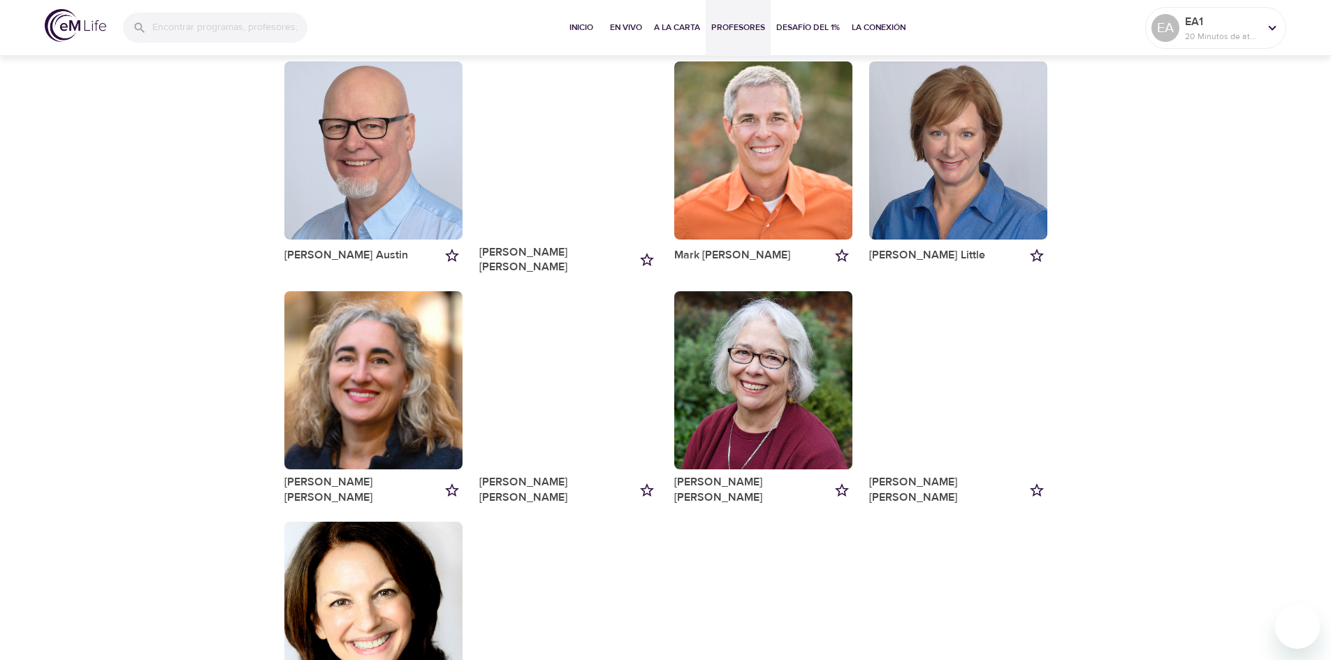
scroll to position [817, 0]
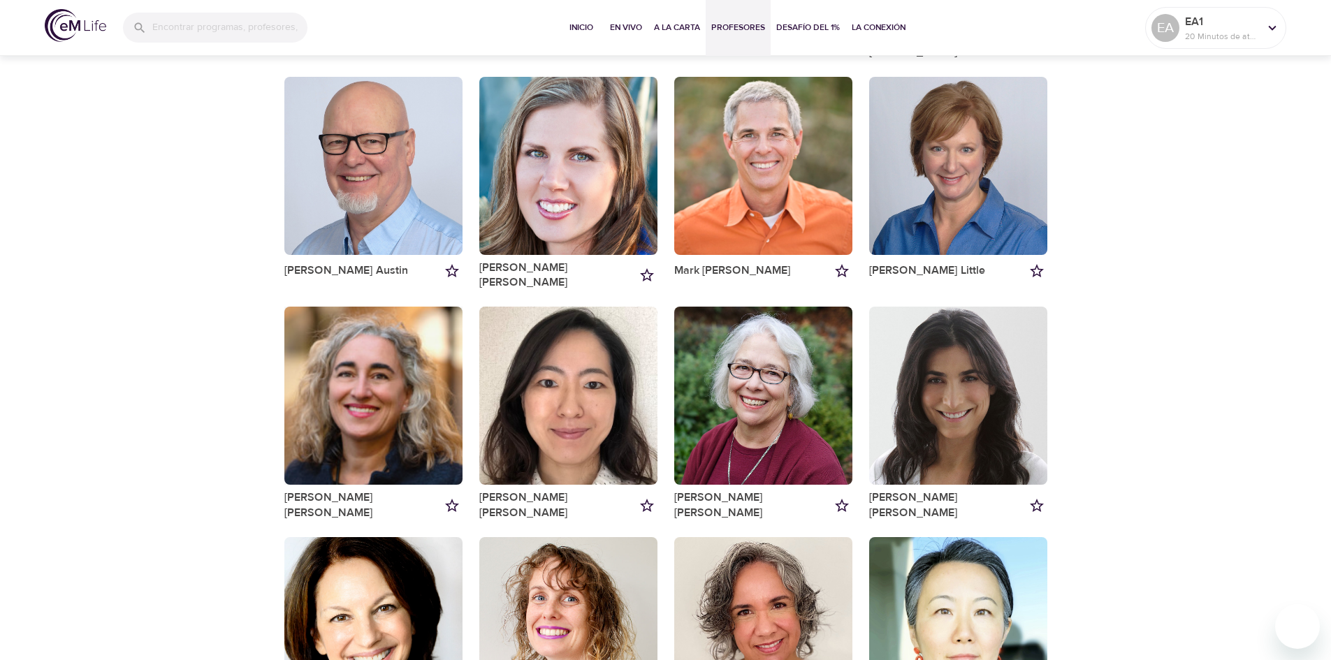
click at [361, 362] on div "button" at bounding box center [373, 396] width 178 height 178
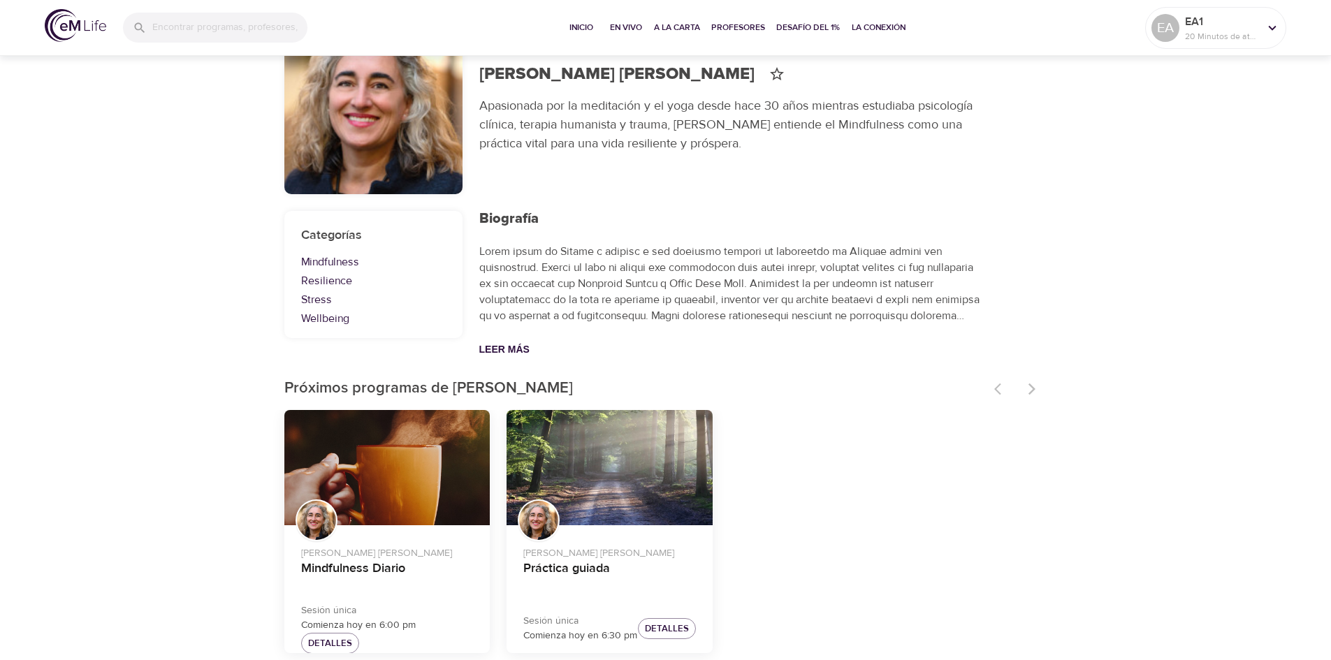
scroll to position [91, 0]
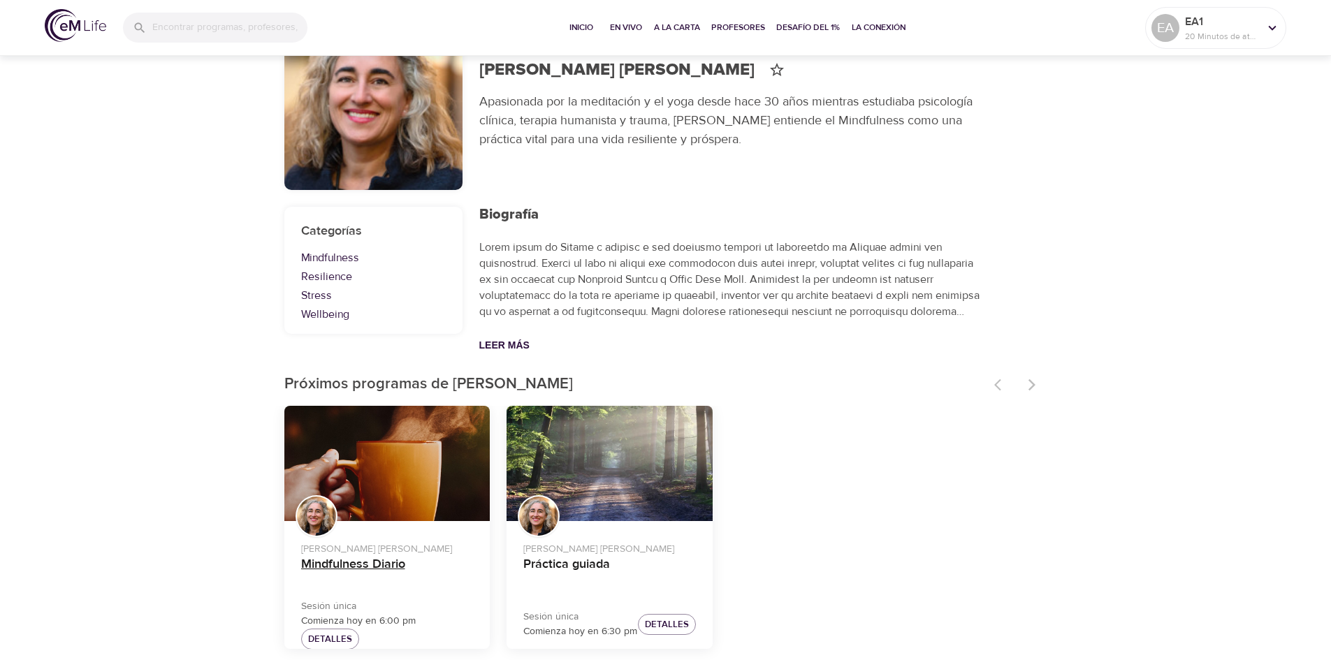
click at [354, 568] on h4 "Mindfulness Diario" at bounding box center [387, 574] width 173 height 34
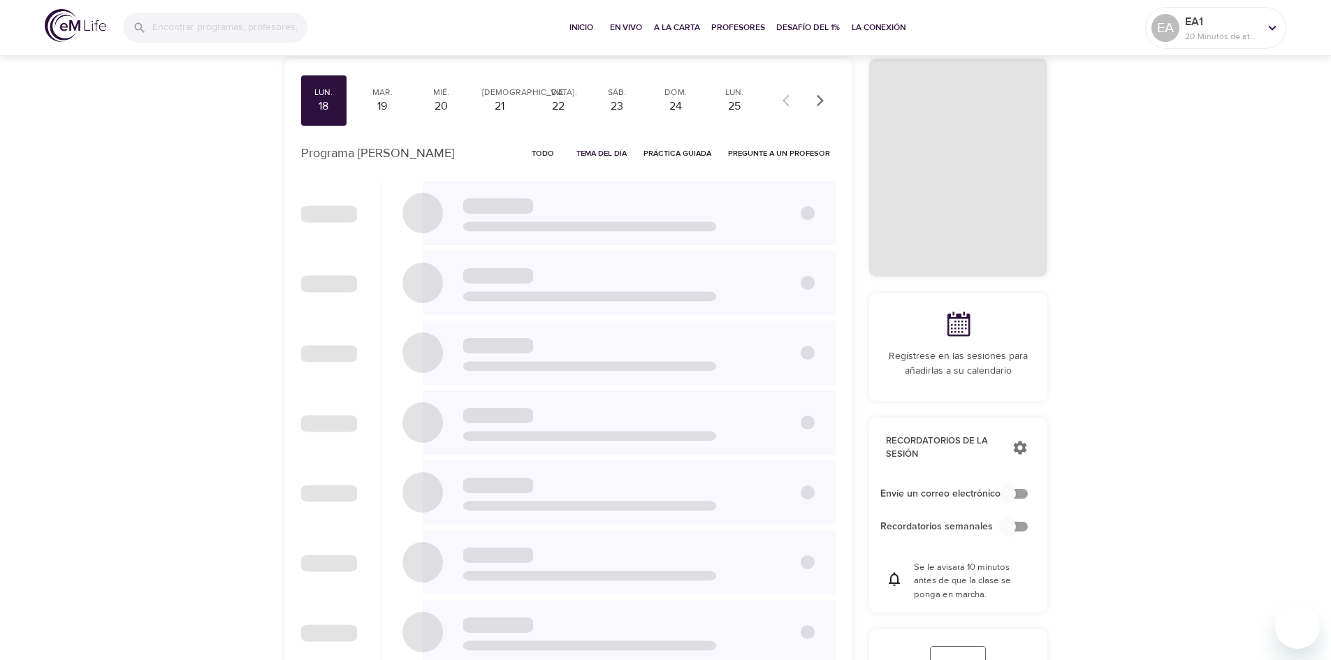
checkbox input "true"
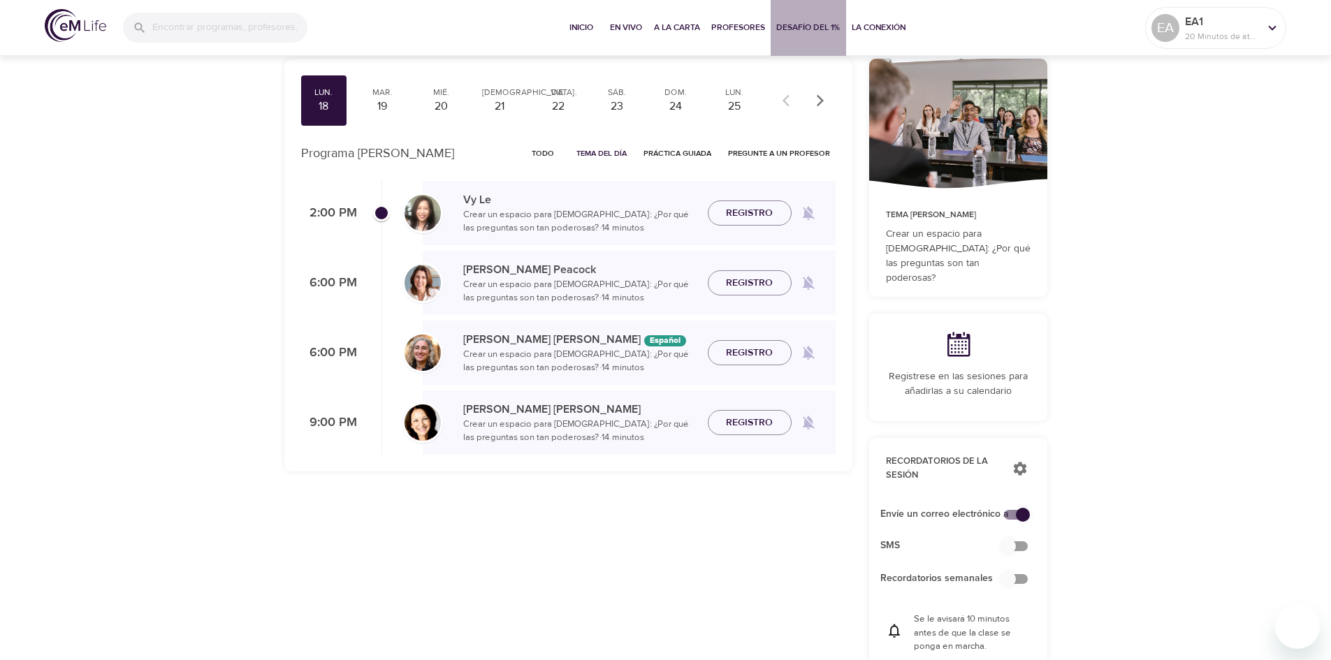
click at [800, 27] on span "Desafío del 1%" at bounding box center [809, 27] width 64 height 15
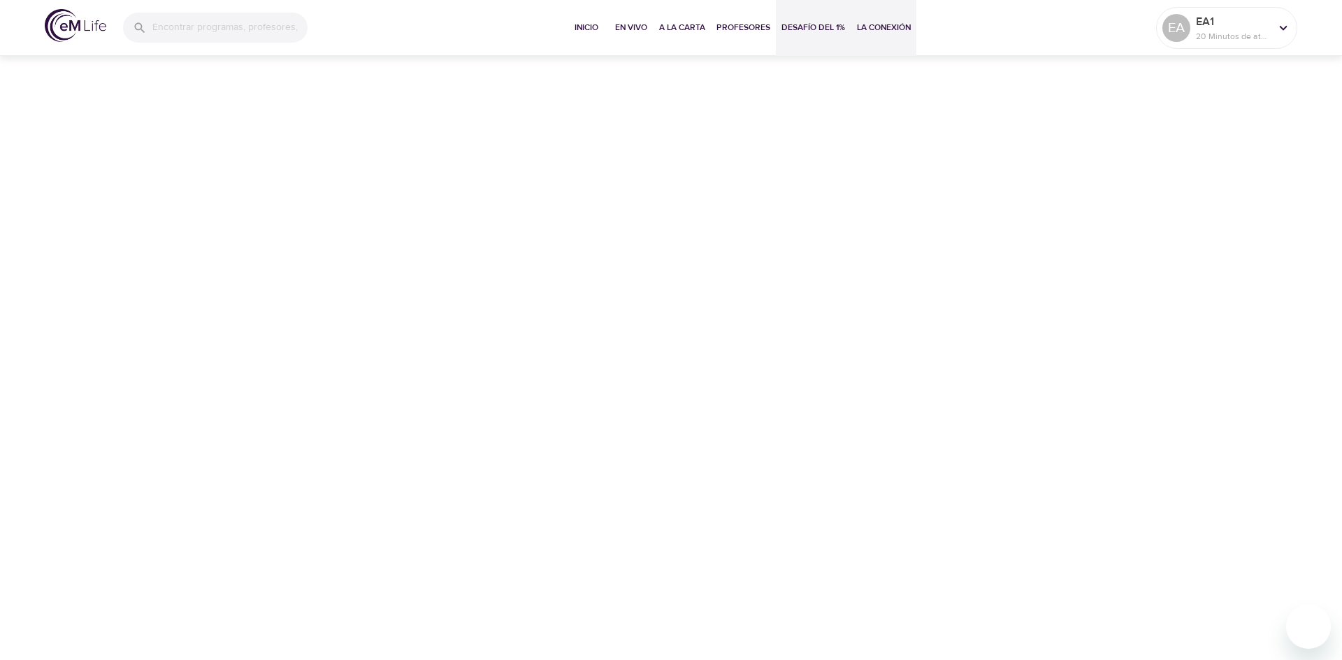
click at [897, 30] on span "La Conexión" at bounding box center [884, 27] width 54 height 15
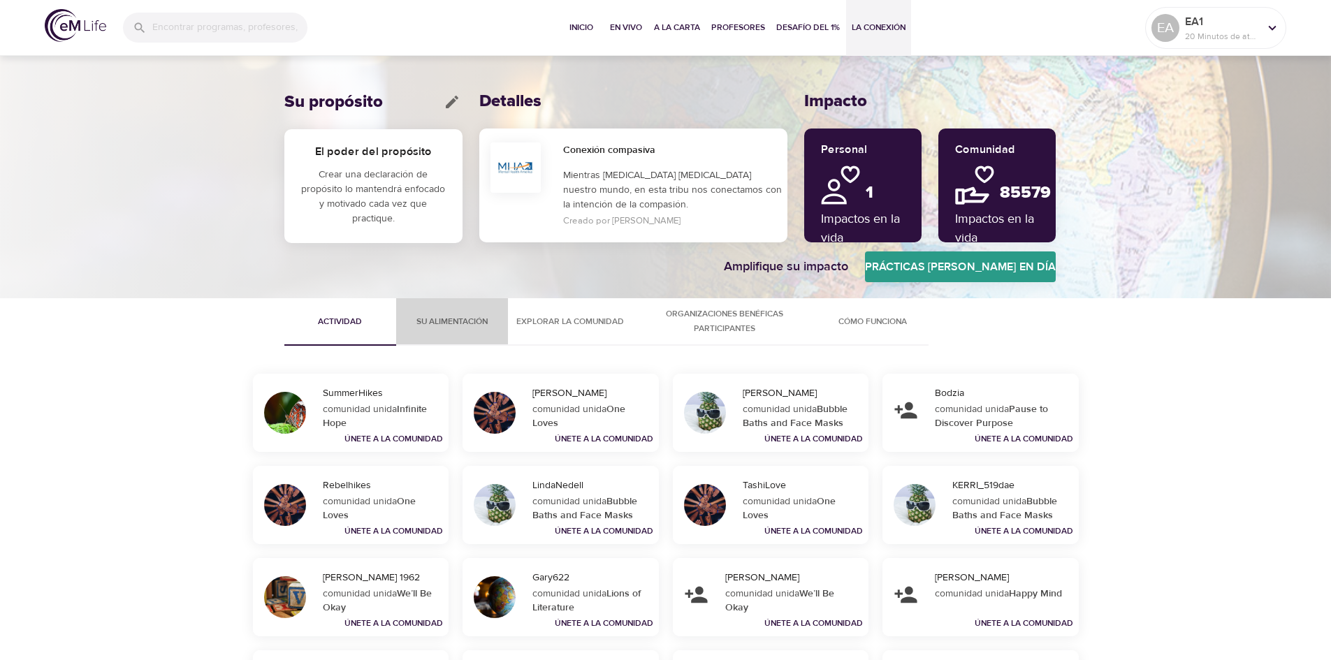
click at [439, 322] on span "Su alimentación" at bounding box center [452, 322] width 95 height 15
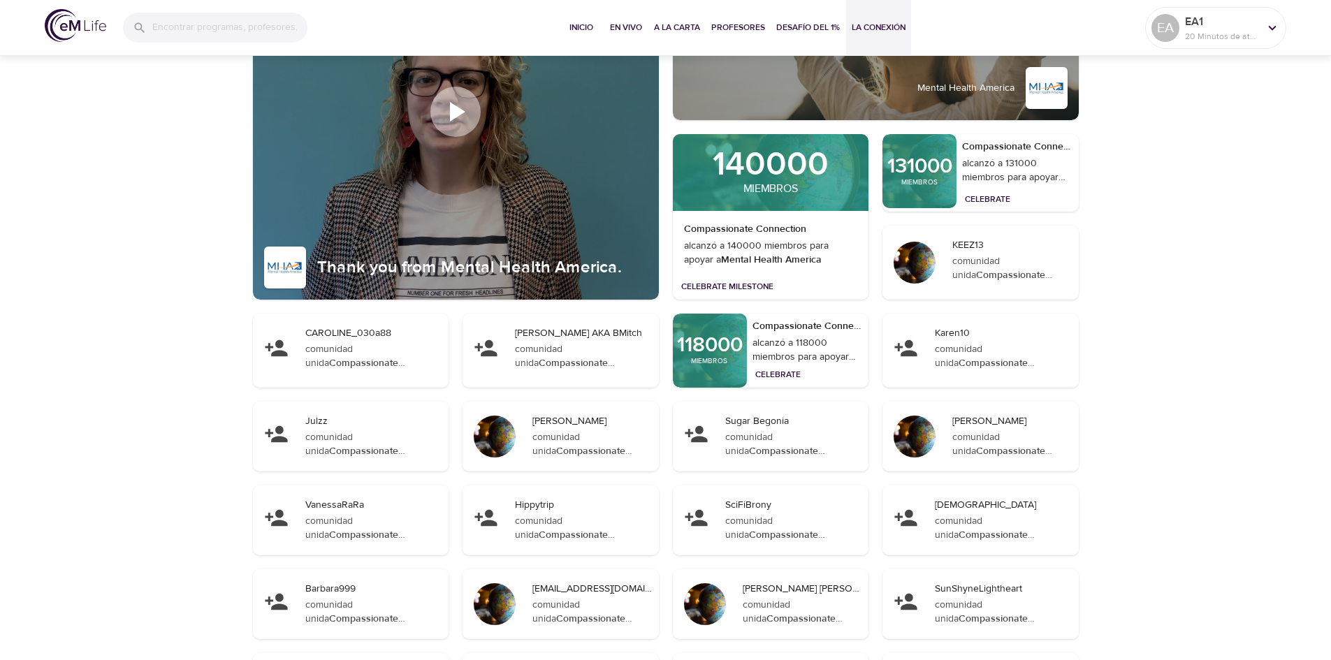
scroll to position [419, 0]
